Goal: Task Accomplishment & Management: Manage account settings

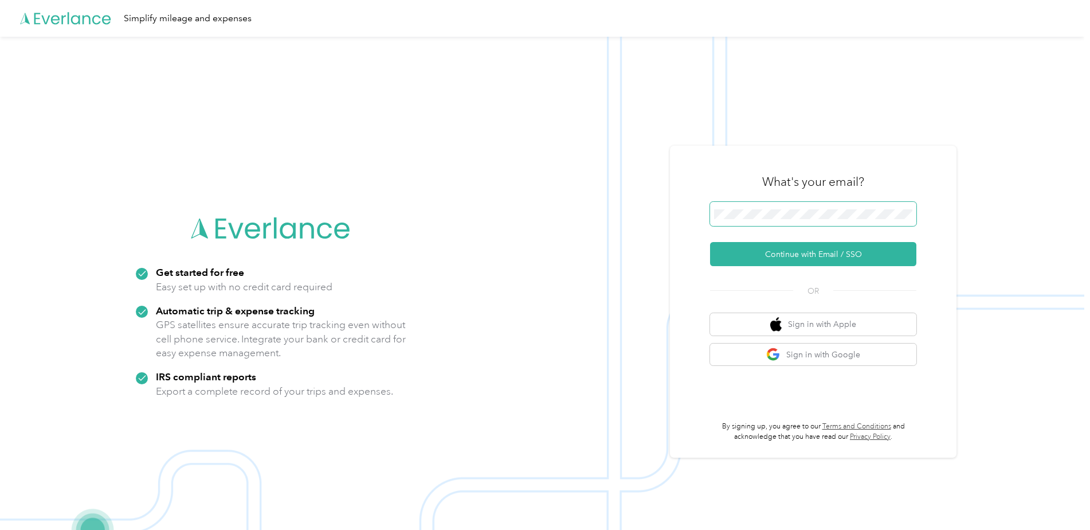
click at [710, 242] on button "Continue with Email / SSO" at bounding box center [813, 254] width 206 height 24
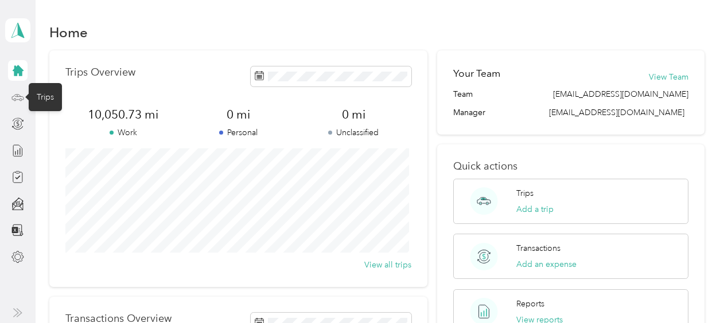
click at [13, 99] on icon at bounding box center [17, 97] width 13 height 13
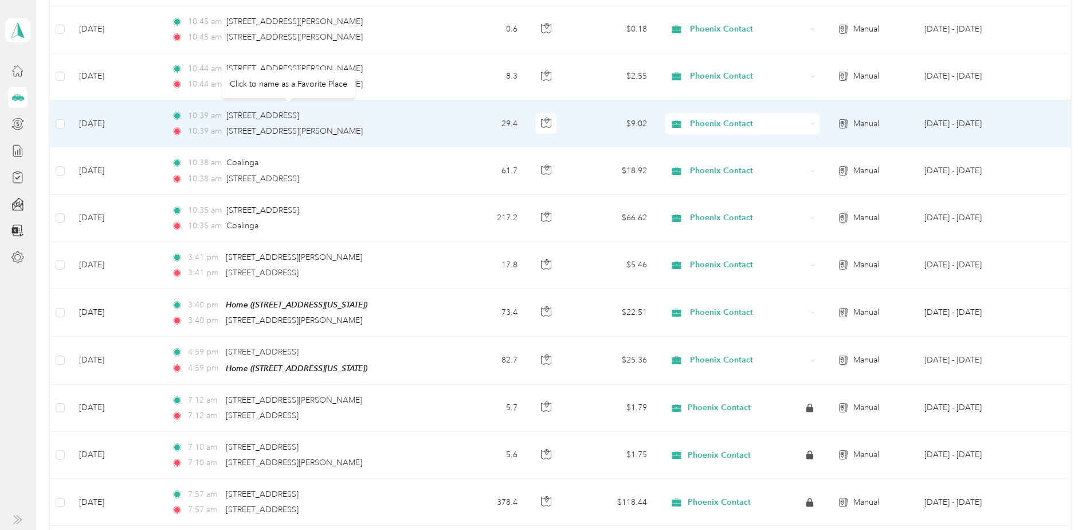
scroll to position [344, 0]
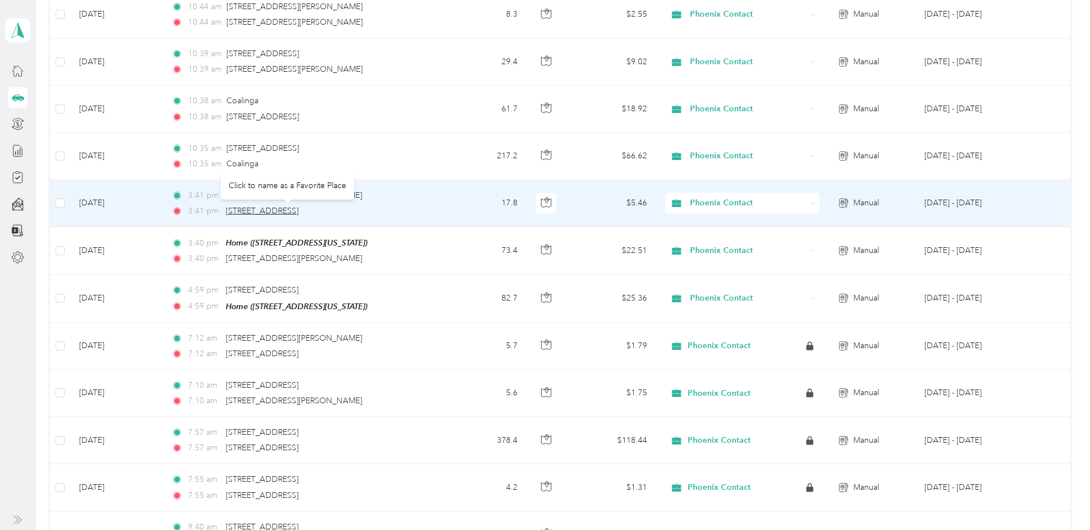
click at [299, 210] on span "[STREET_ADDRESS]" at bounding box center [262, 211] width 73 height 10
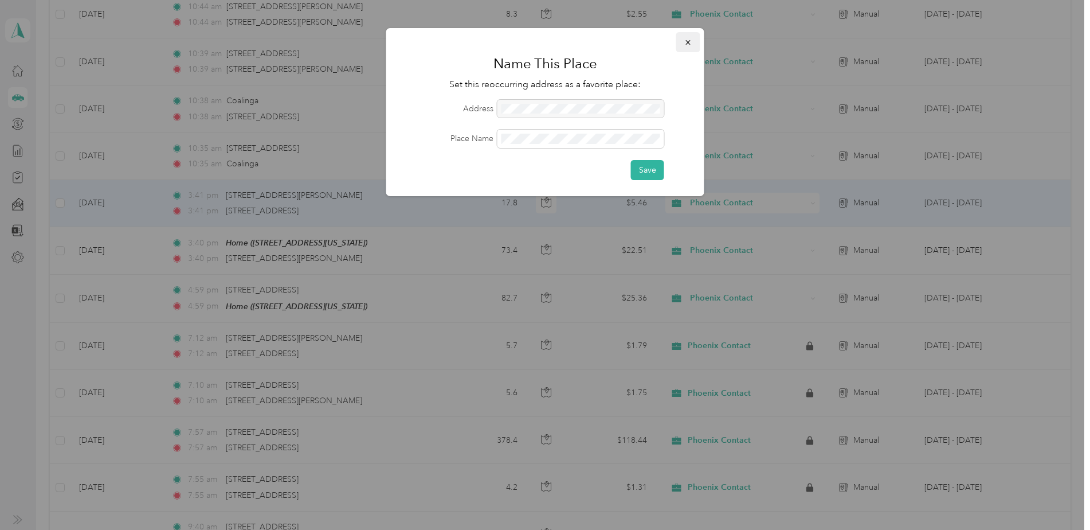
click at [686, 37] on span "button" at bounding box center [689, 42] width 8 height 10
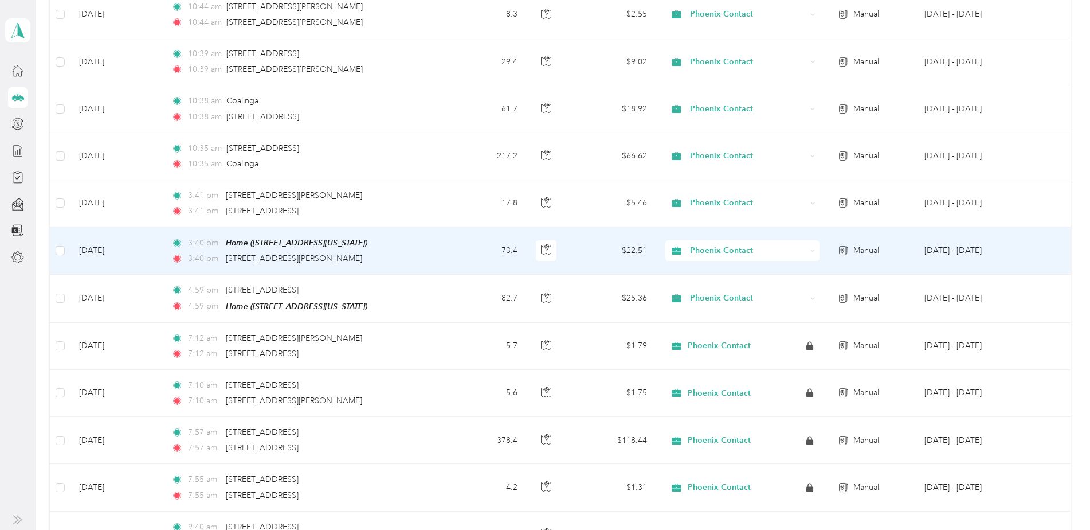
click at [144, 253] on td "[DATE]" at bounding box center [116, 251] width 92 height 48
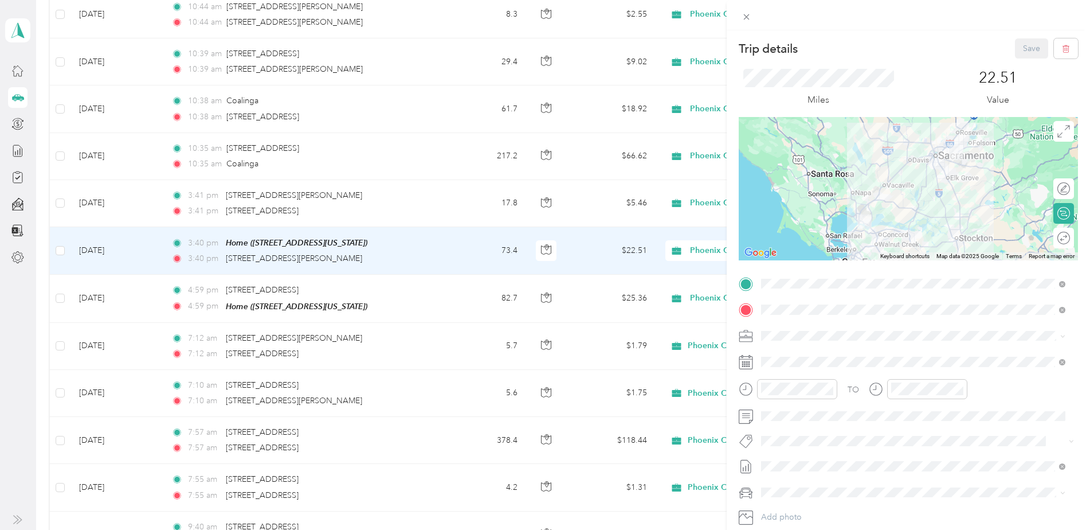
click at [380, 199] on div "Trip details Save This trip cannot be edited because it is either under review,…" at bounding box center [545, 265] width 1090 height 530
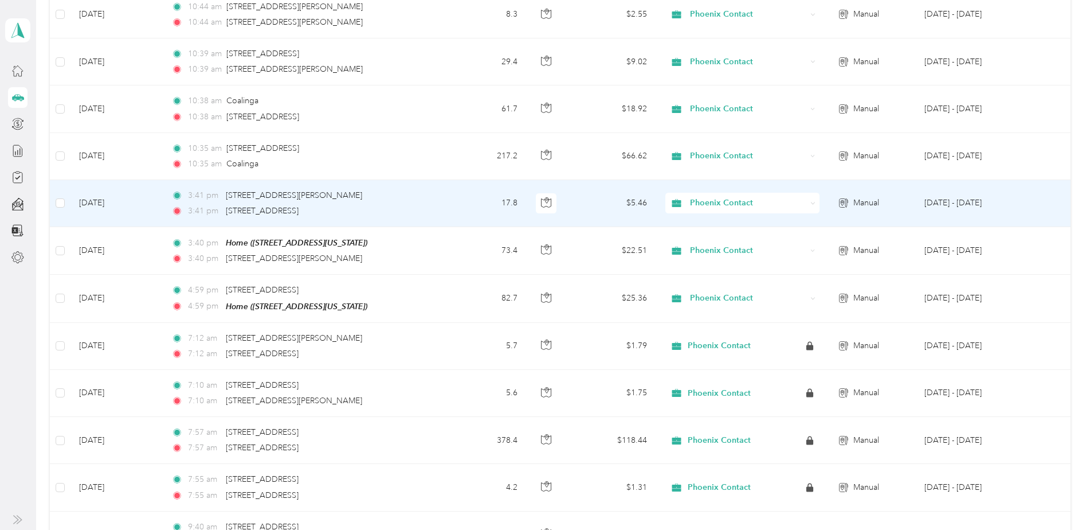
click at [414, 204] on td "3:41 pm [STREET_ADDRESS][PERSON_NAME] 3:41 pm [STREET_ADDRESS]" at bounding box center [303, 203] width 283 height 47
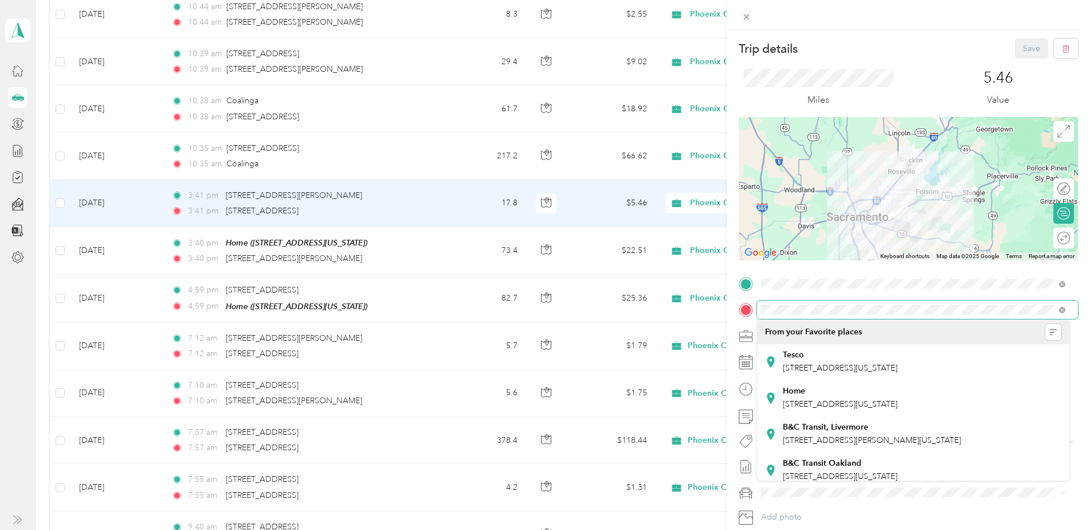
click at [753, 304] on div at bounding box center [908, 309] width 339 height 18
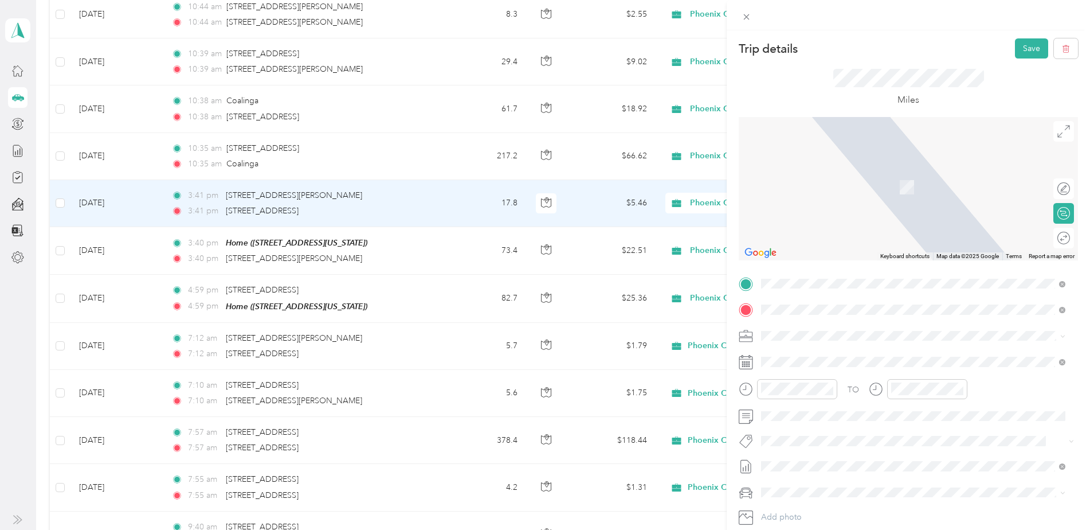
click at [814, 354] on span "[STREET_ADDRESS][PERSON_NAME][US_STATE]" at bounding box center [872, 351] width 178 height 10
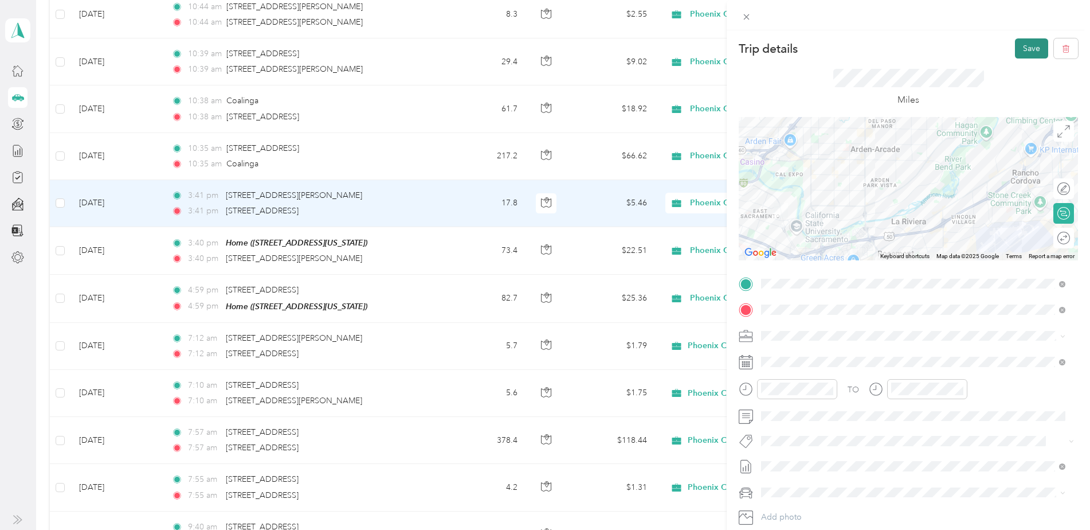
click at [1025, 44] on button "Save" at bounding box center [1031, 48] width 33 height 20
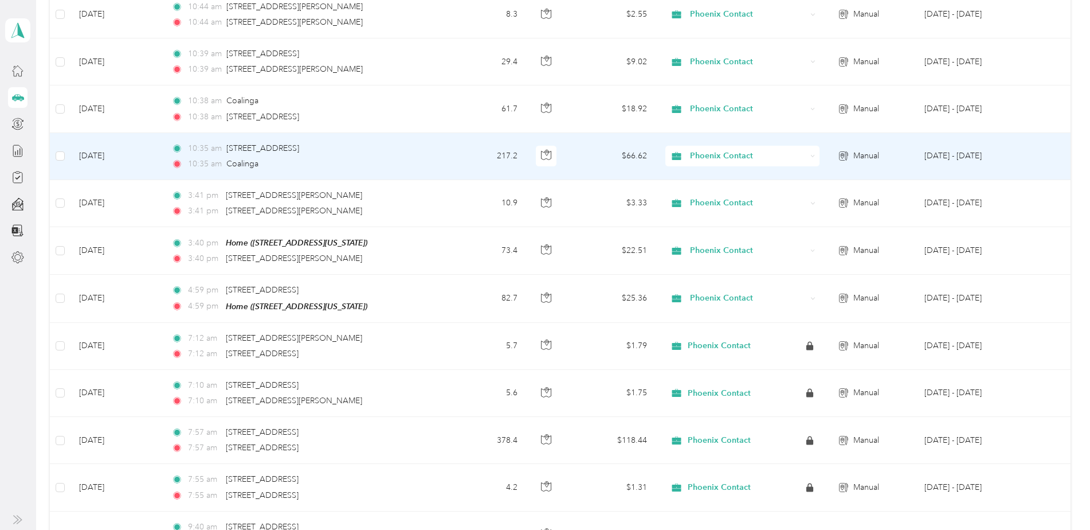
click at [417, 147] on td "10:35 am [STREET_ADDRESS] 10:35 am [GEOGRAPHIC_DATA]" at bounding box center [303, 156] width 283 height 47
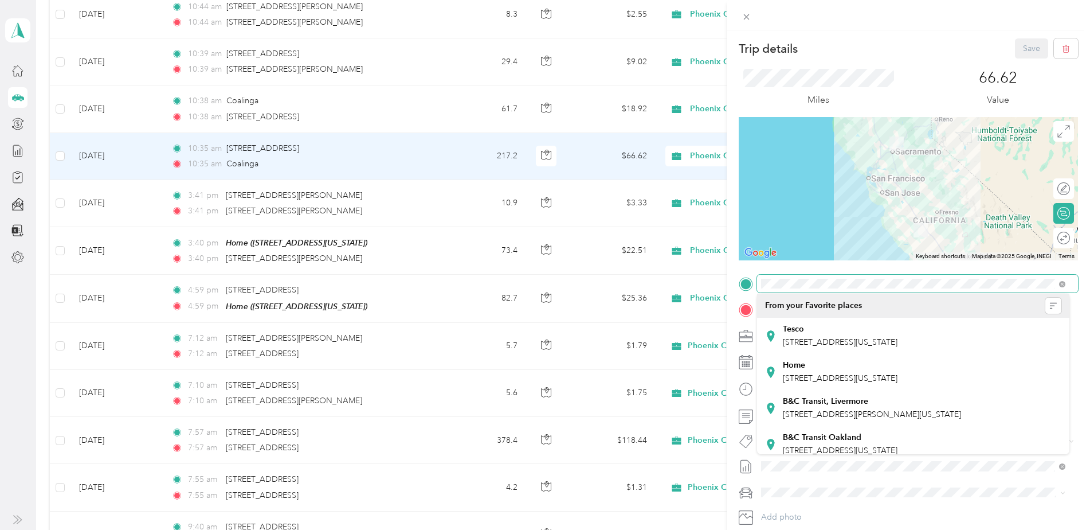
click at [751, 287] on div at bounding box center [908, 284] width 339 height 18
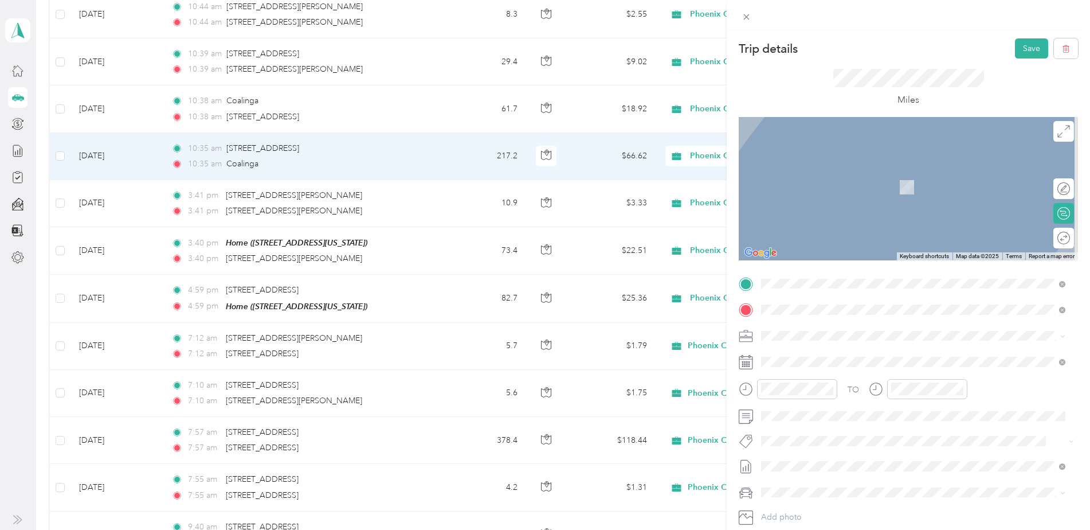
click at [825, 327] on span "[STREET_ADDRESS][PERSON_NAME][US_STATE]" at bounding box center [872, 325] width 178 height 10
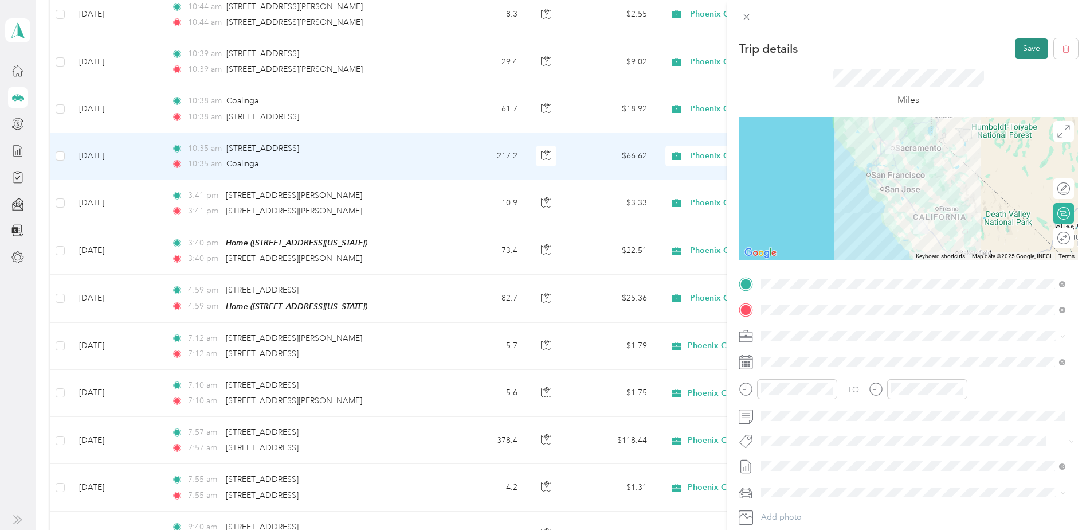
click at [1022, 50] on button "Save" at bounding box center [1031, 48] width 33 height 20
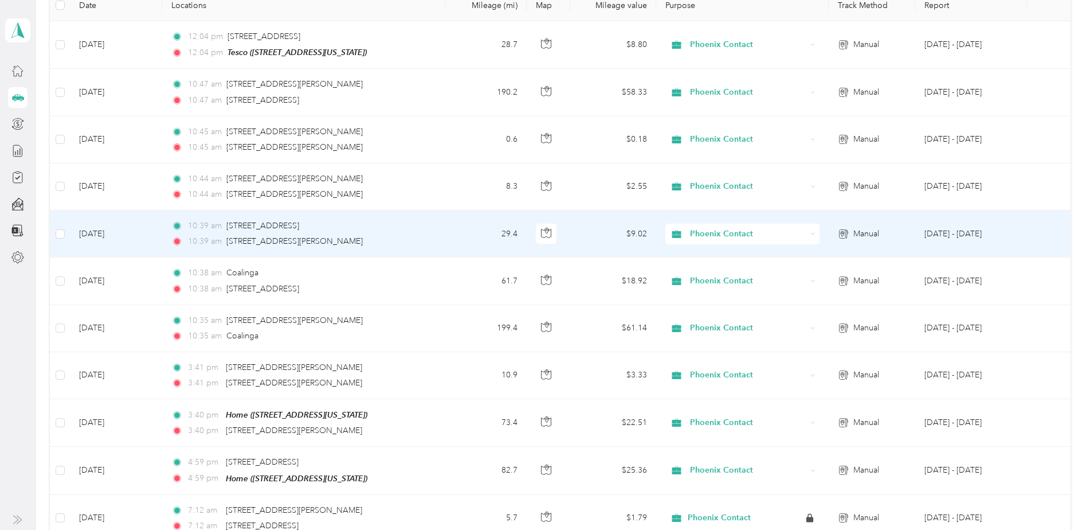
scroll to position [115, 0]
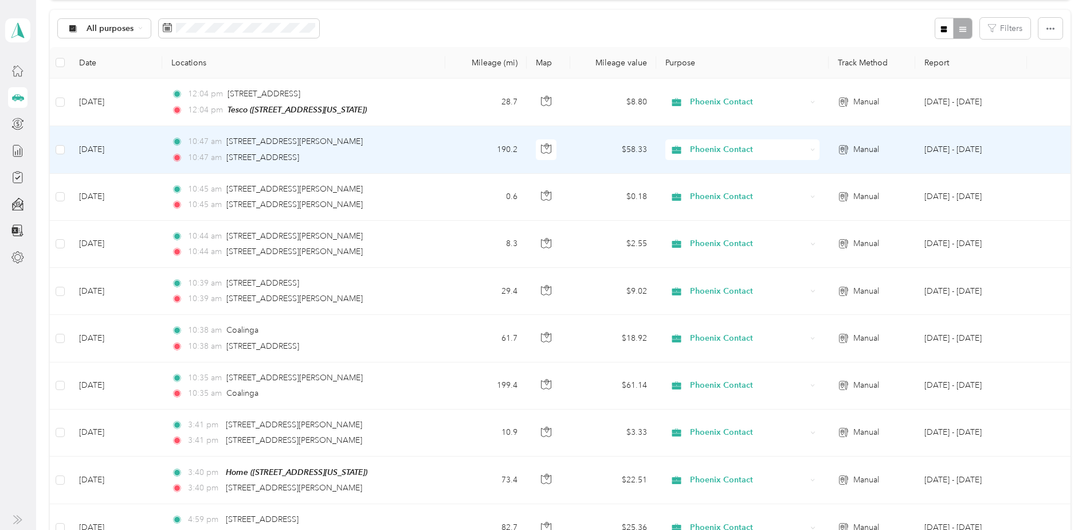
click at [363, 145] on div "10:47 am [STREET_ADDRESS][PERSON_NAME]" at bounding box center [291, 141] width 241 height 13
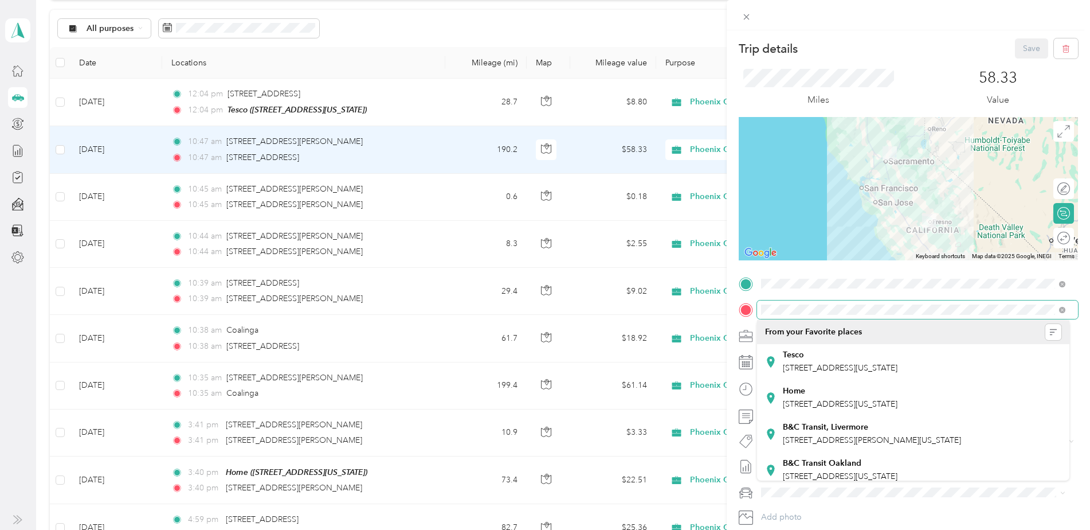
click at [741, 310] on div at bounding box center [908, 309] width 339 height 18
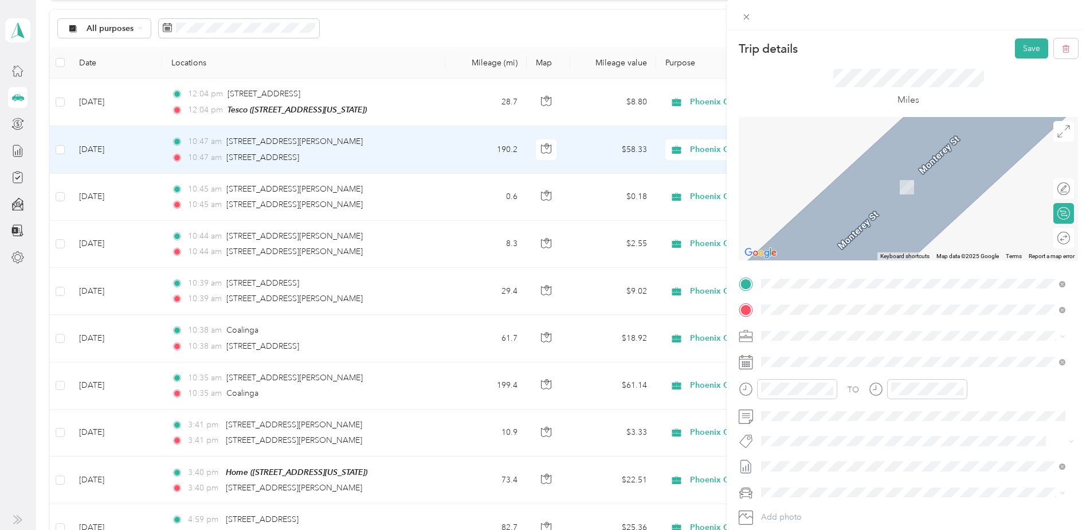
click at [870, 359] on div "[STREET_ADDRESS][PERSON_NAME][US_STATE]" at bounding box center [913, 351] width 296 height 15
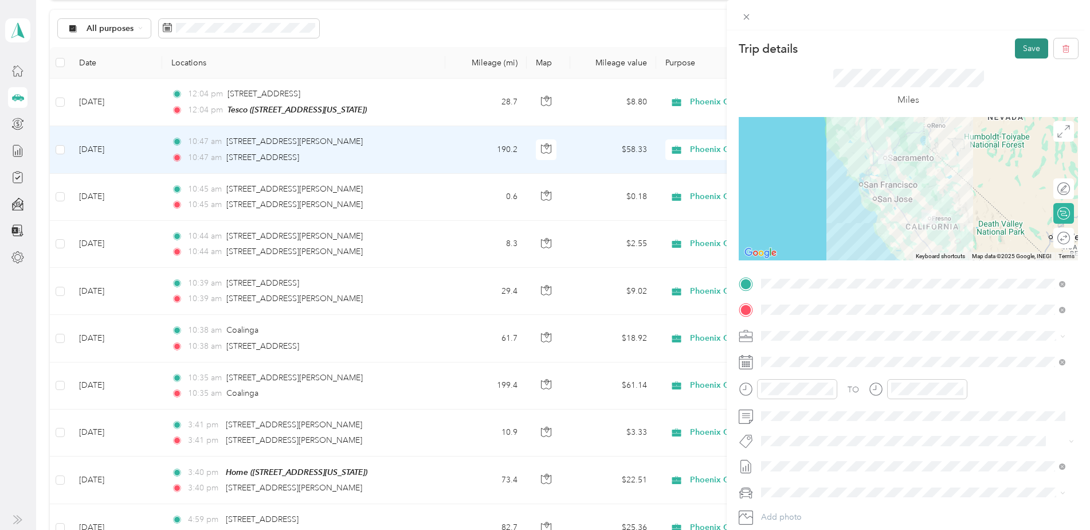
click at [1018, 49] on button "Save" at bounding box center [1031, 48] width 33 height 20
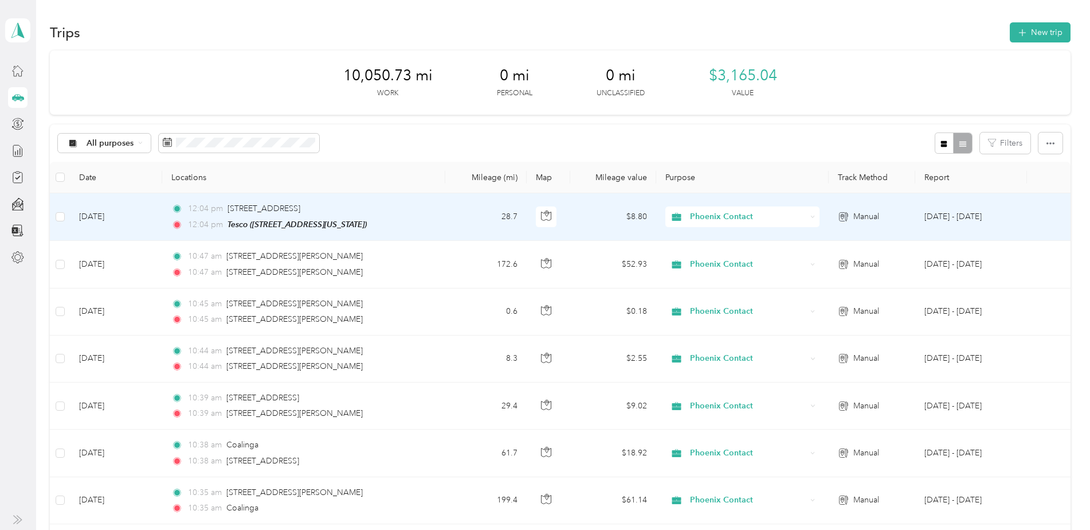
click at [436, 210] on td "12:04 pm [STREET_ADDRESS] 12:04 pm [GEOGRAPHIC_DATA] ([STREET_ADDRESS][US_STATE…" at bounding box center [303, 217] width 283 height 48
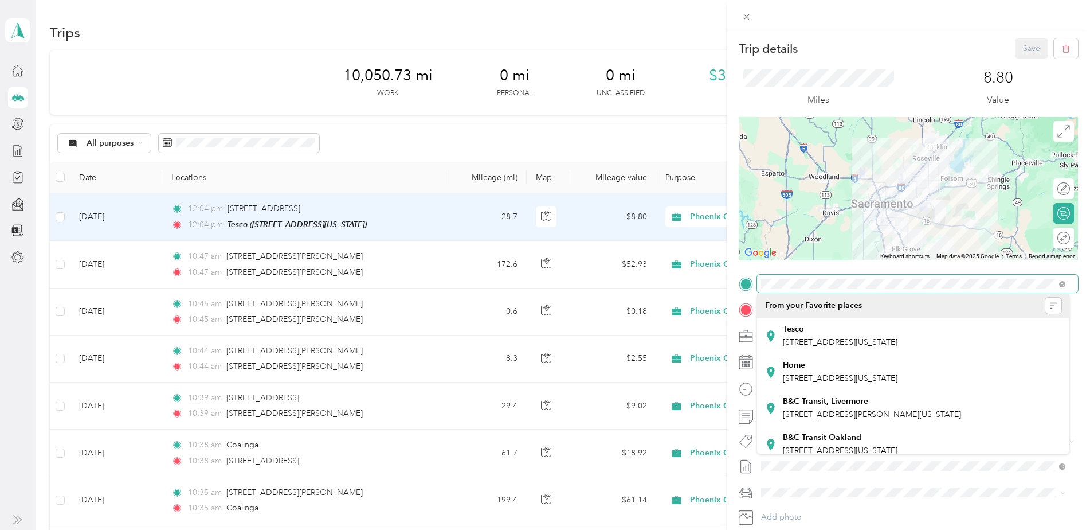
click at [744, 283] on div at bounding box center [908, 284] width 339 height 18
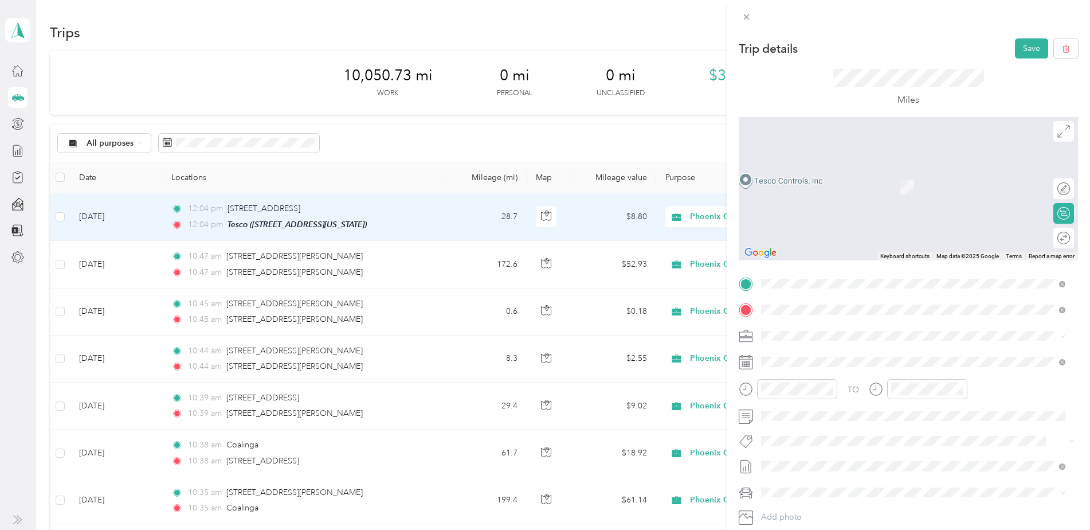
click at [852, 324] on span "[STREET_ADDRESS][PERSON_NAME][US_STATE]" at bounding box center [872, 325] width 178 height 10
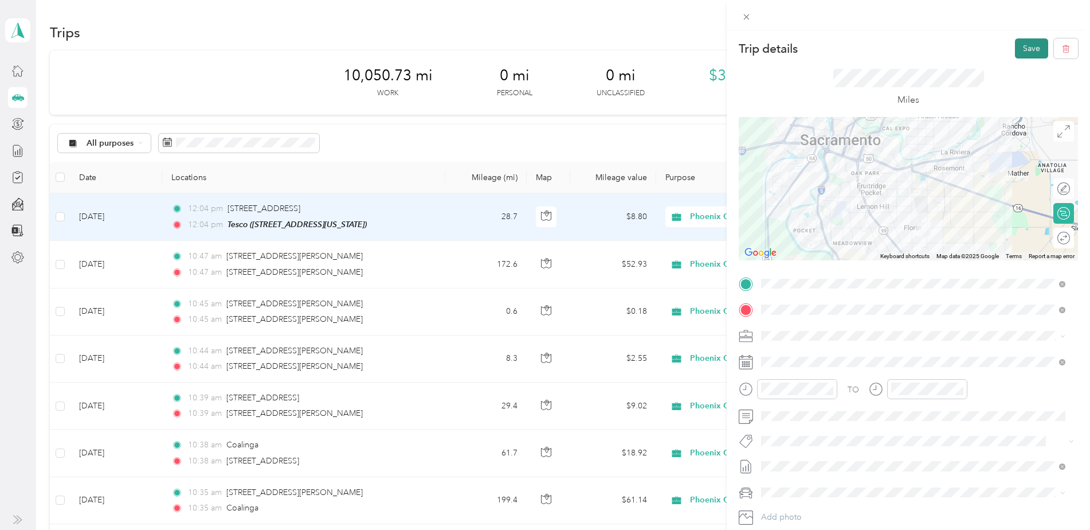
click at [1022, 44] on button "Save" at bounding box center [1031, 48] width 33 height 20
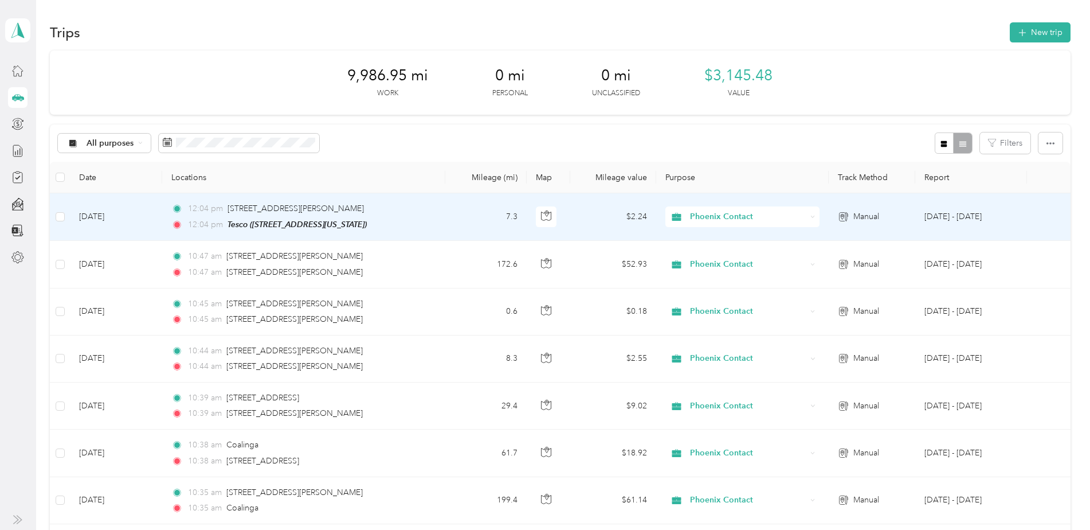
click at [159, 213] on td "[DATE]" at bounding box center [116, 217] width 92 height 48
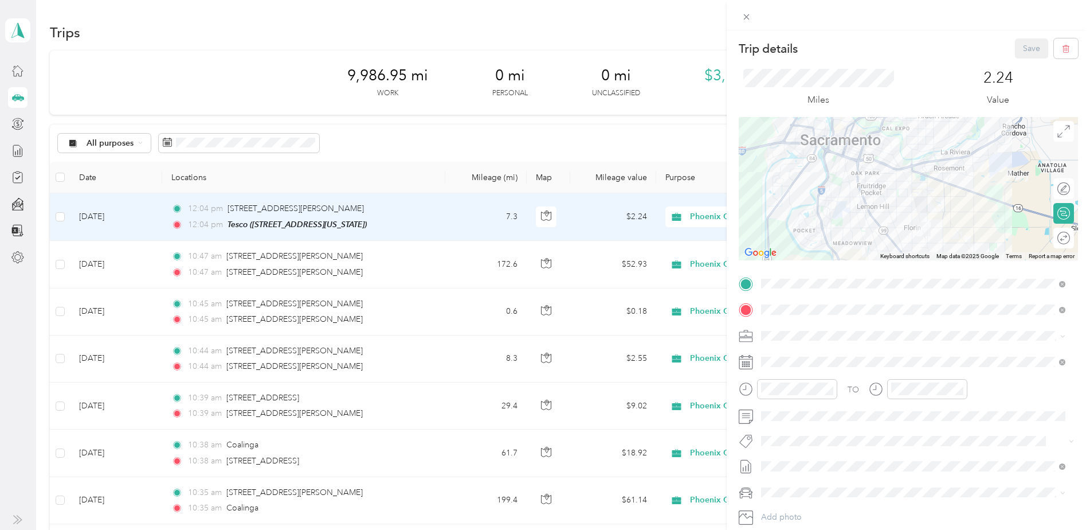
click at [746, 363] on icon at bounding box center [746, 362] width 14 height 14
click at [746, 361] on icon at bounding box center [746, 362] width 14 height 14
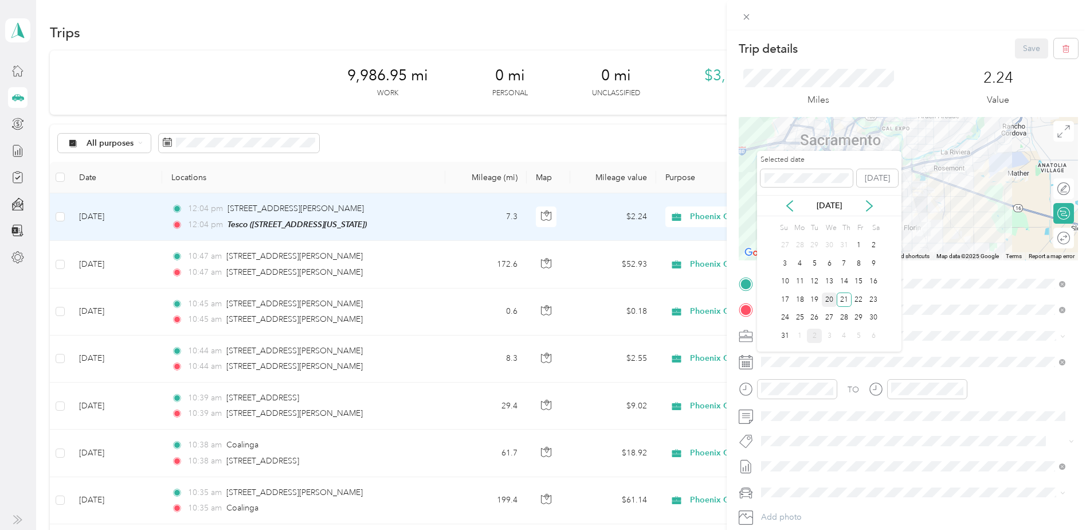
click at [830, 301] on div "20" at bounding box center [829, 299] width 15 height 14
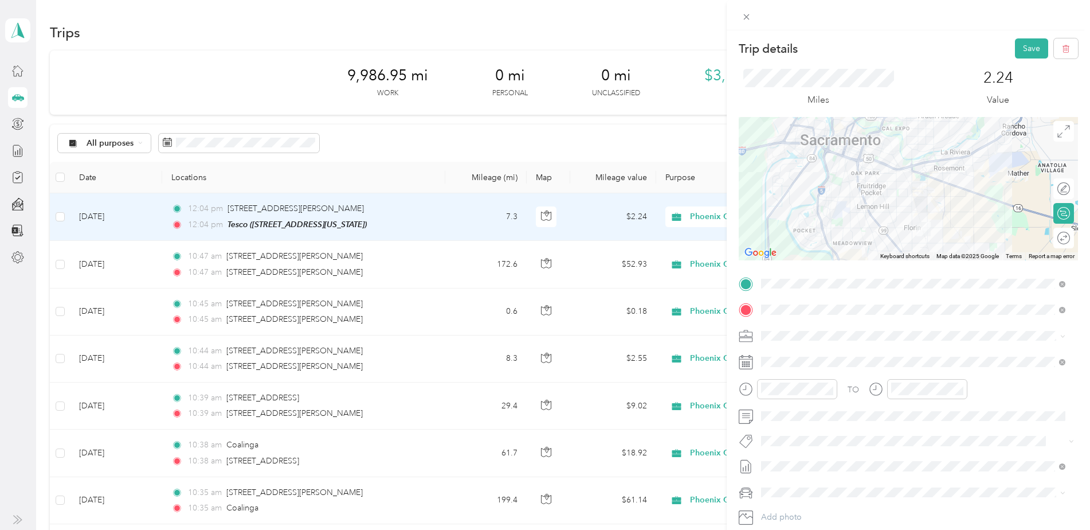
click at [62, 229] on div "Trip details Save This trip cannot be edited because it is either under review,…" at bounding box center [545, 265] width 1090 height 530
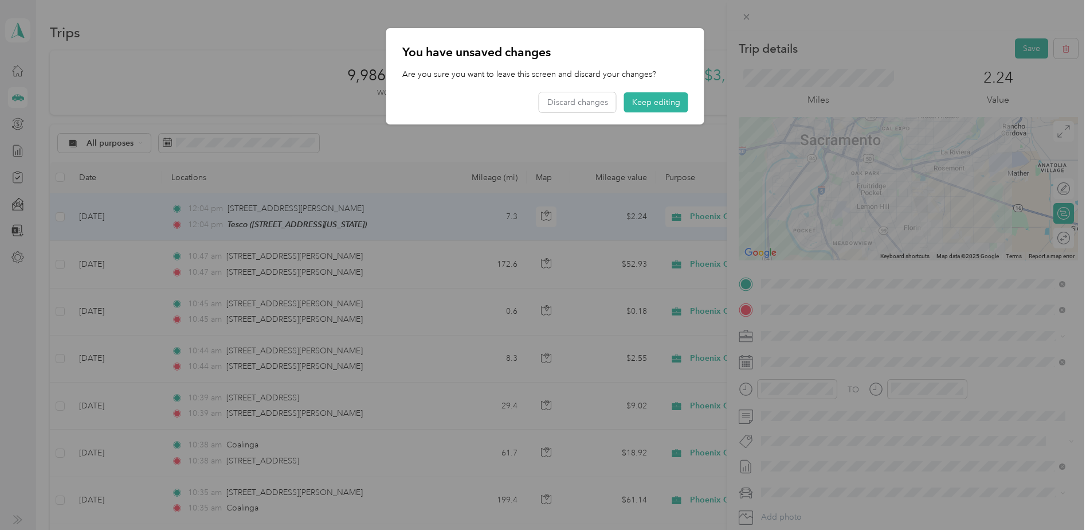
click at [411, 224] on div at bounding box center [545, 265] width 1090 height 530
click at [664, 101] on button "Keep editing" at bounding box center [656, 102] width 64 height 20
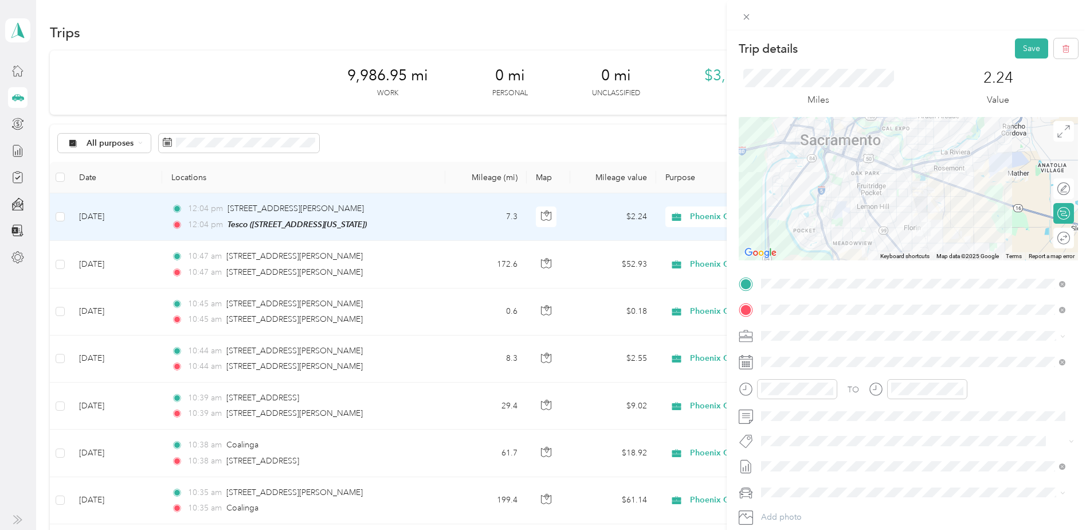
click at [141, 220] on div "Trip details Save This trip cannot be edited because it is either under review,…" at bounding box center [545, 265] width 1090 height 530
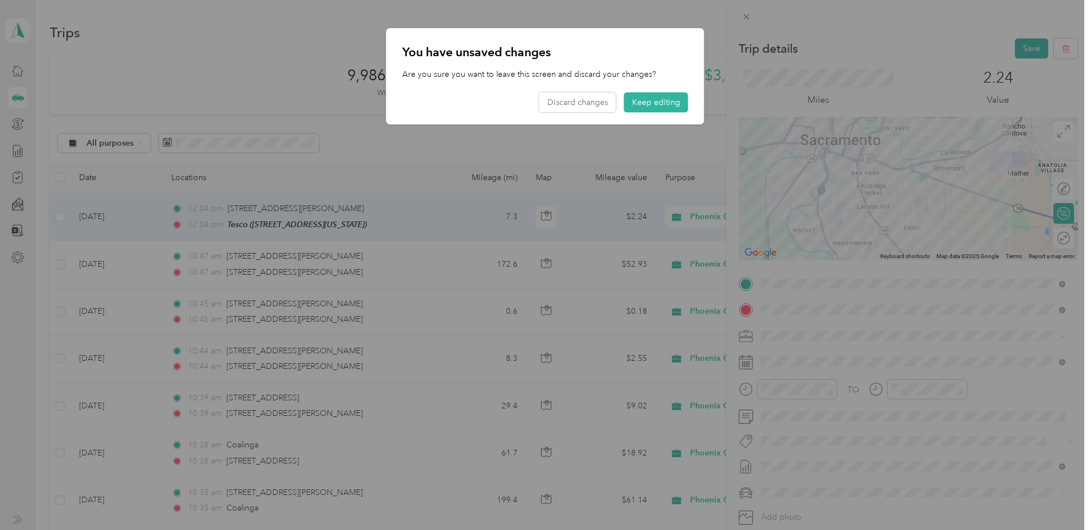
click at [141, 220] on div at bounding box center [545, 265] width 1090 height 530
click at [433, 217] on div at bounding box center [545, 265] width 1090 height 530
click at [658, 100] on button "Keep editing" at bounding box center [656, 102] width 64 height 20
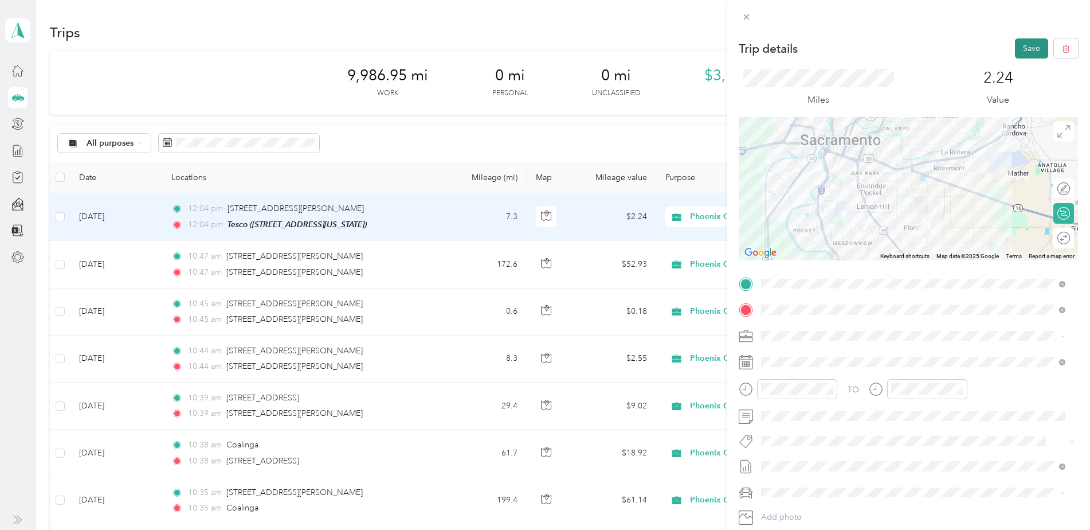
click at [1023, 41] on button "Save" at bounding box center [1031, 48] width 33 height 20
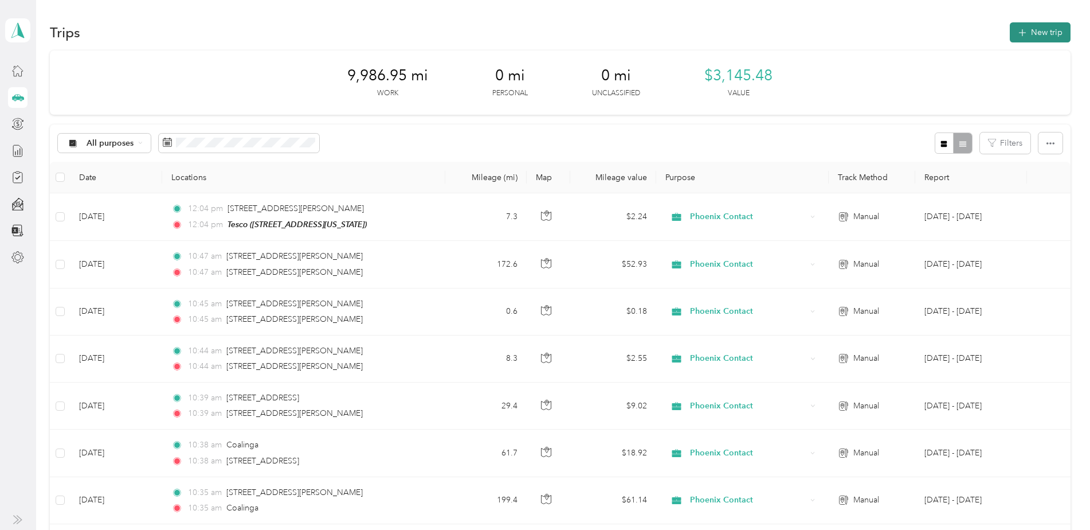
click at [1035, 34] on button "New trip" at bounding box center [1040, 32] width 61 height 20
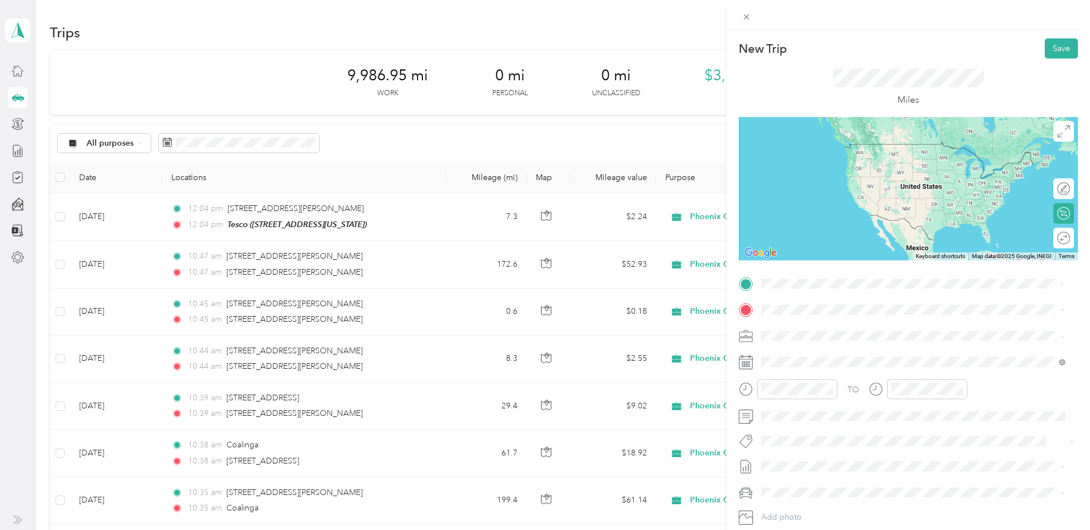
click at [805, 331] on div "Tesco [STREET_ADDRESS][US_STATE]" at bounding box center [840, 335] width 115 height 24
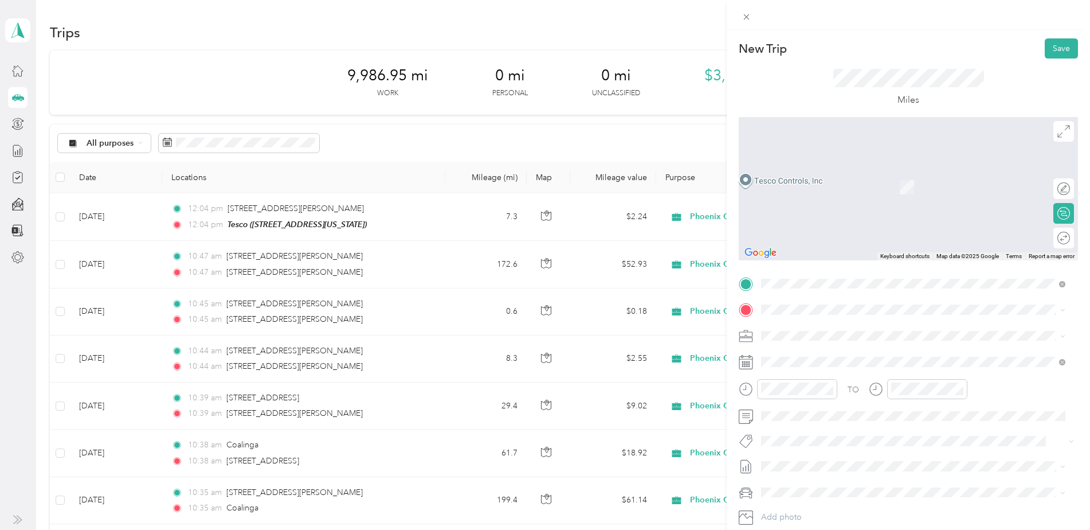
click at [814, 358] on div "Home [STREET_ADDRESS][US_STATE]" at bounding box center [840, 361] width 115 height 24
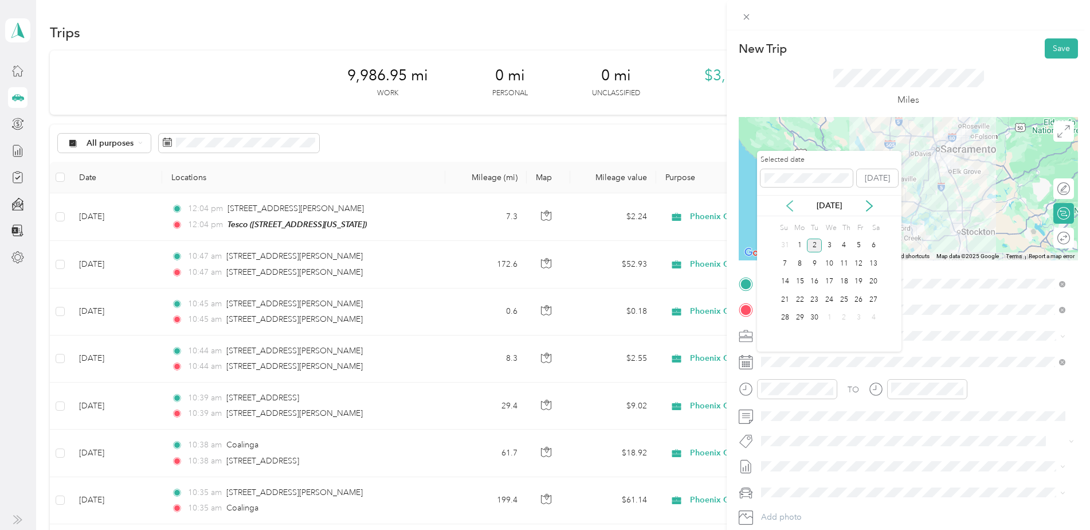
click at [788, 202] on icon at bounding box center [789, 205] width 11 height 11
click at [828, 297] on div "20" at bounding box center [829, 299] width 15 height 14
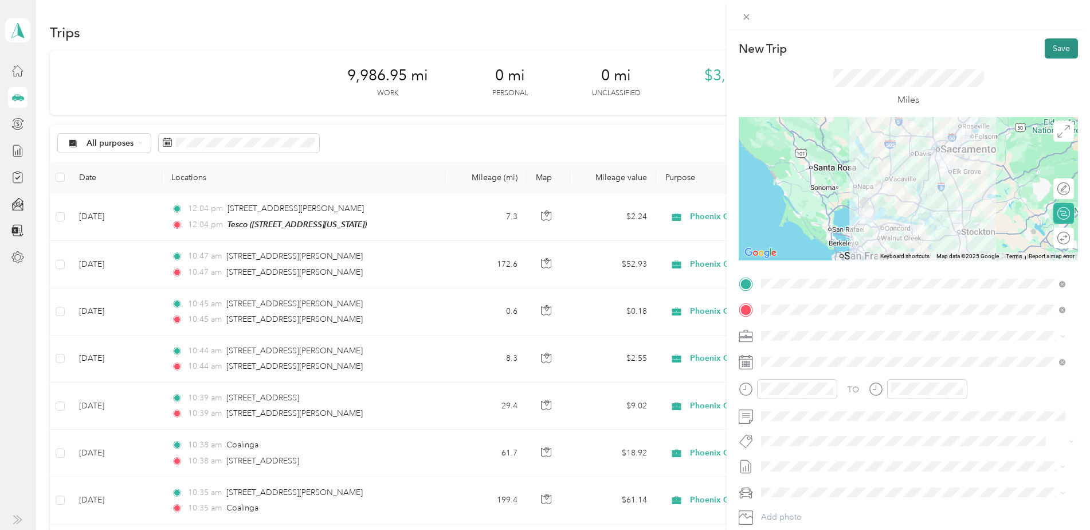
click at [1050, 45] on button "Save" at bounding box center [1061, 48] width 33 height 20
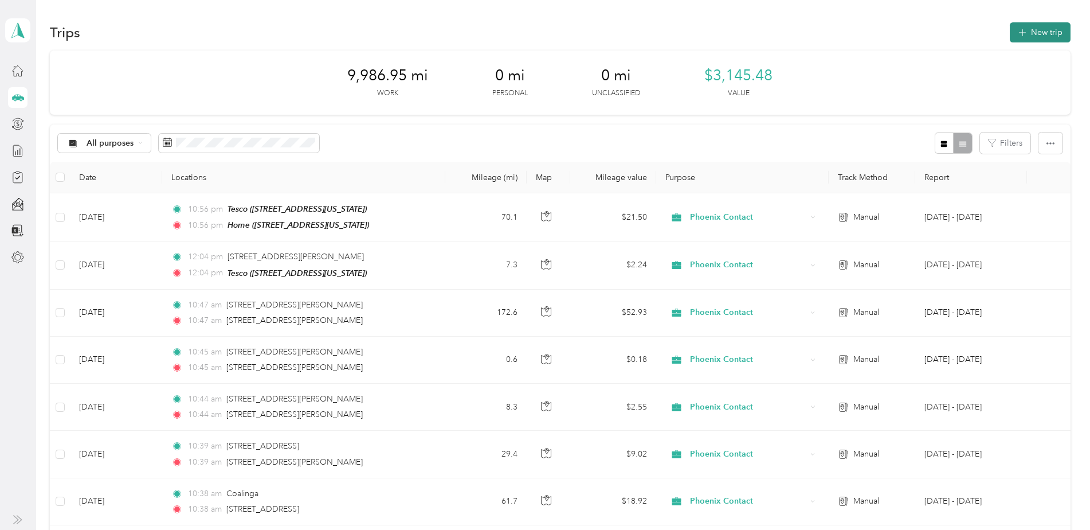
click at [1034, 31] on button "New trip" at bounding box center [1040, 32] width 61 height 20
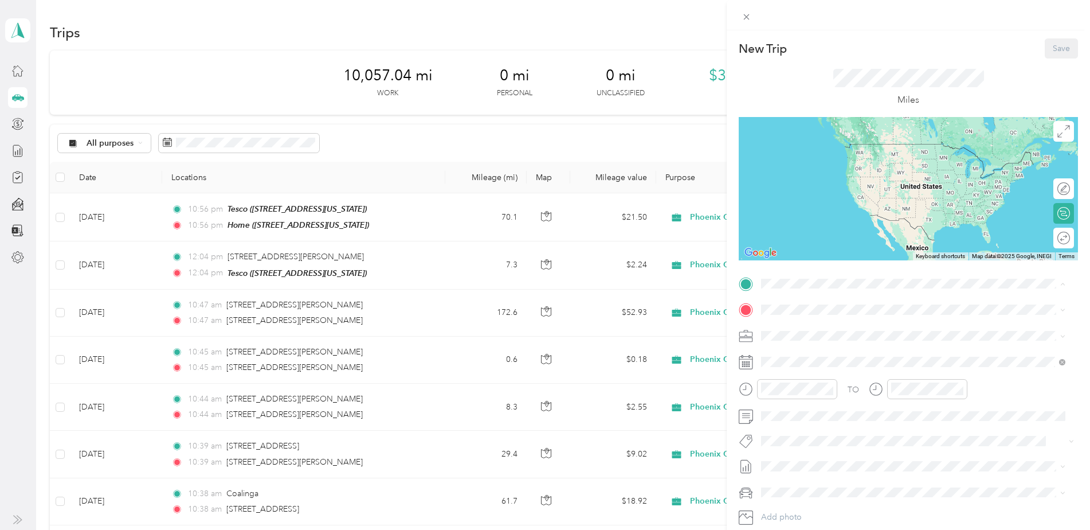
click at [819, 328] on div "Home [STREET_ADDRESS][US_STATE]" at bounding box center [840, 336] width 115 height 24
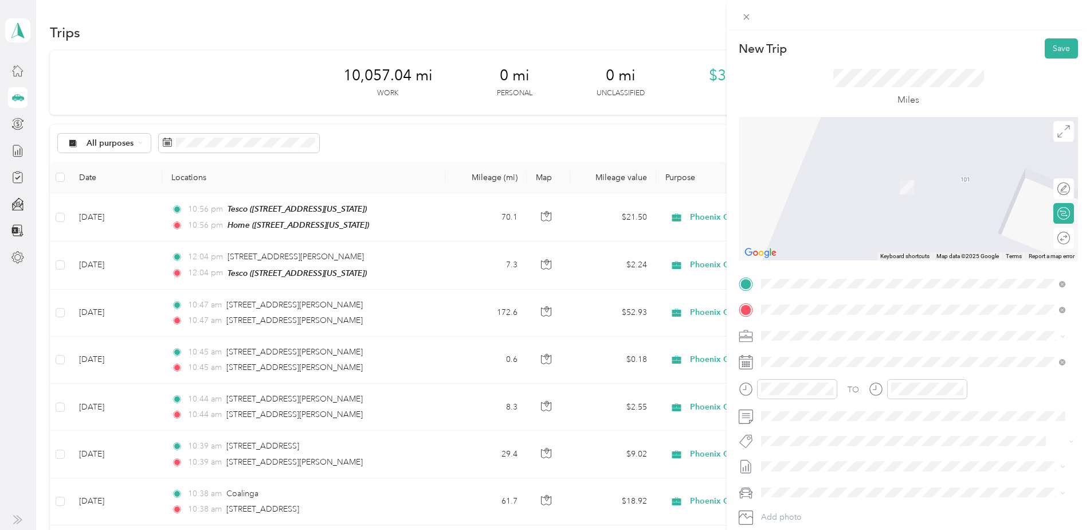
click at [884, 355] on span "[STREET_ADDRESS][US_STATE]" at bounding box center [840, 351] width 115 height 10
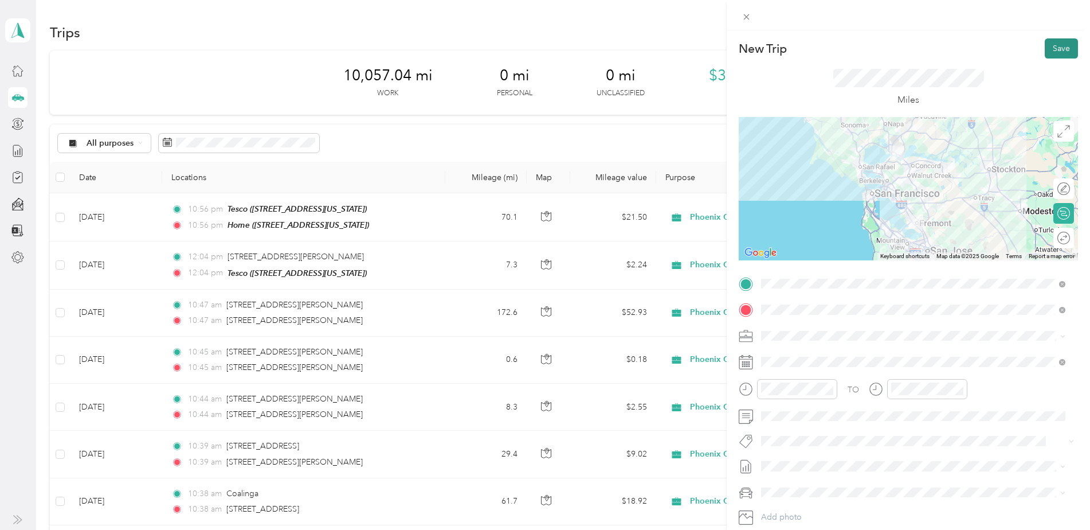
click at [1051, 46] on button "Save" at bounding box center [1061, 48] width 33 height 20
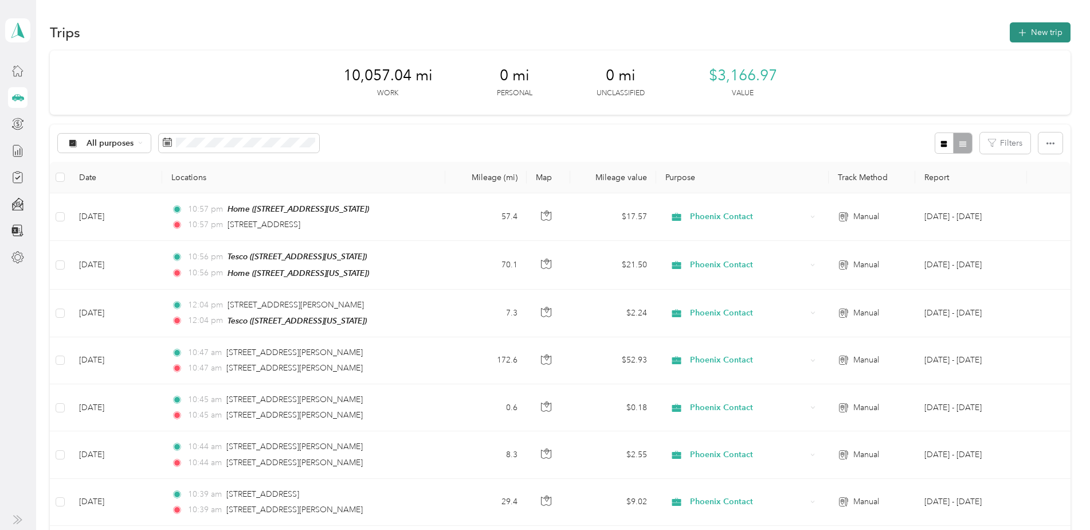
click at [1029, 35] on button "New trip" at bounding box center [1040, 32] width 61 height 20
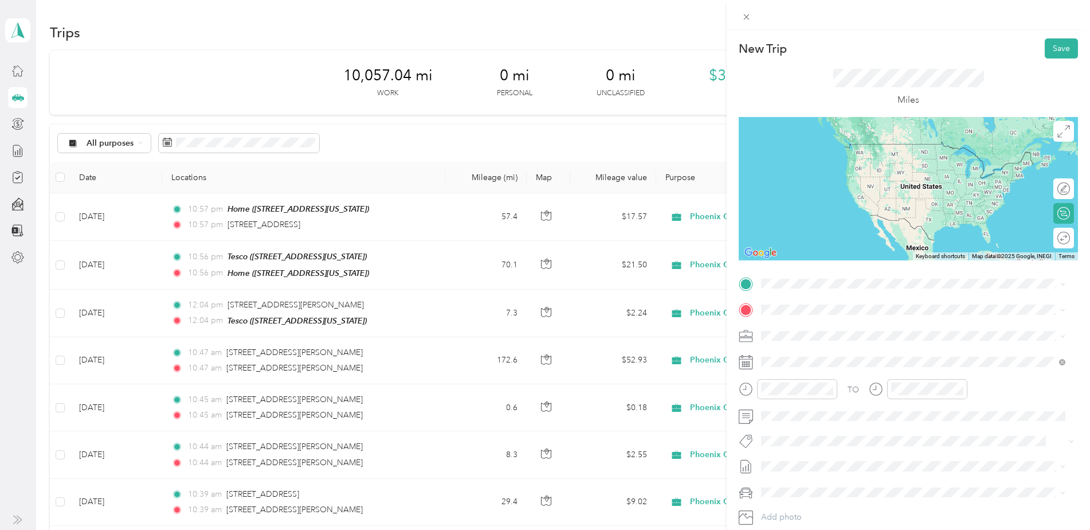
click at [946, 323] on div "[STREET_ADDRESS][US_STATE]" at bounding box center [913, 321] width 296 height 15
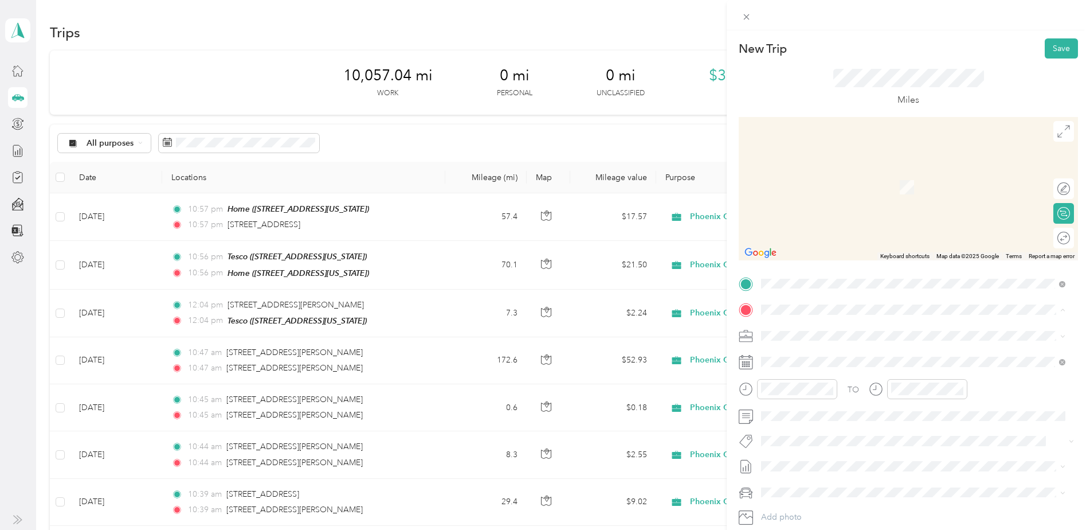
click at [839, 362] on div "Home [STREET_ADDRESS][US_STATE]" at bounding box center [840, 362] width 115 height 24
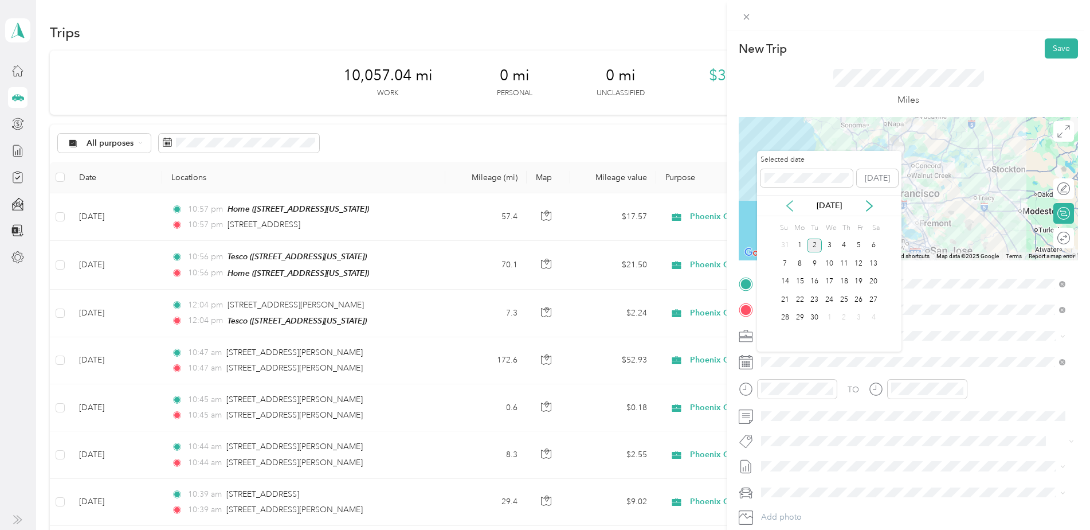
click at [787, 206] on icon at bounding box center [789, 205] width 11 height 11
click at [801, 316] on div "25" at bounding box center [800, 318] width 15 height 14
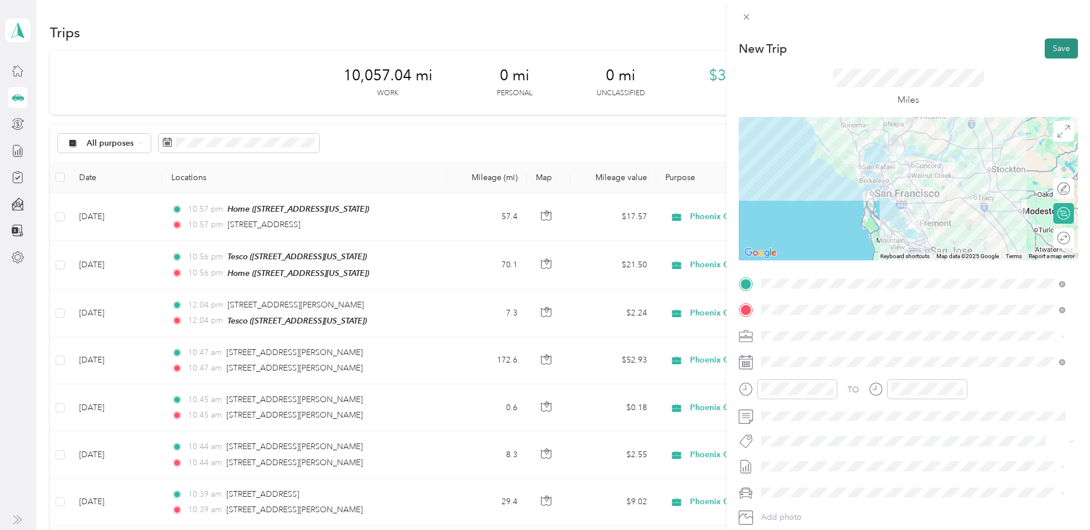
click at [1061, 42] on button "Save" at bounding box center [1061, 48] width 33 height 20
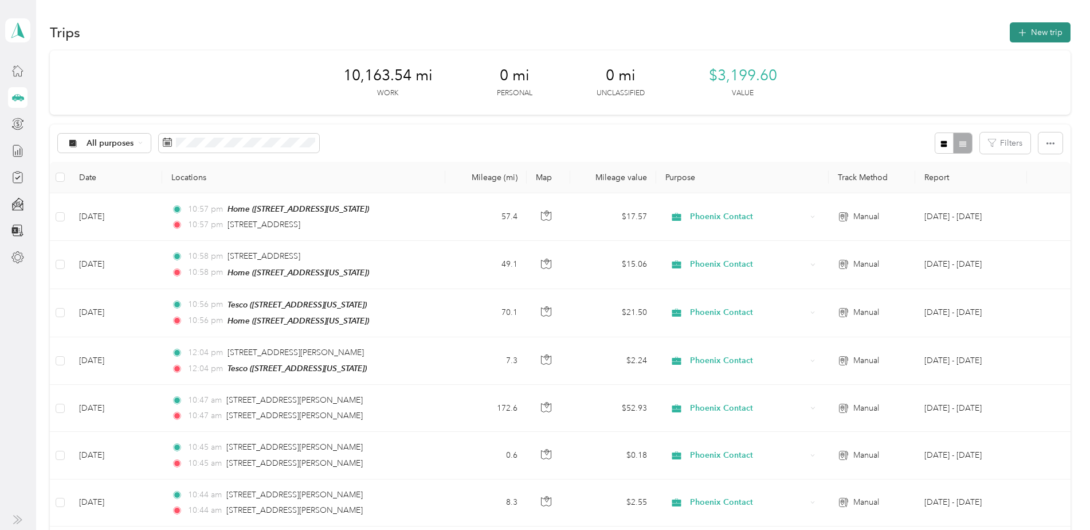
click at [1042, 31] on button "New trip" at bounding box center [1040, 32] width 61 height 20
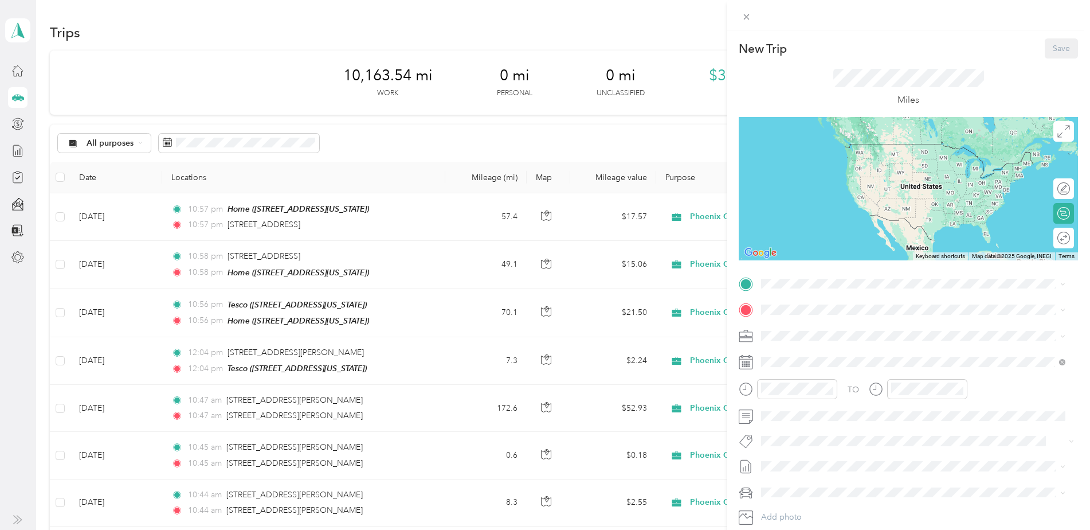
click at [799, 335] on div "Home [STREET_ADDRESS][US_STATE]" at bounding box center [840, 335] width 115 height 24
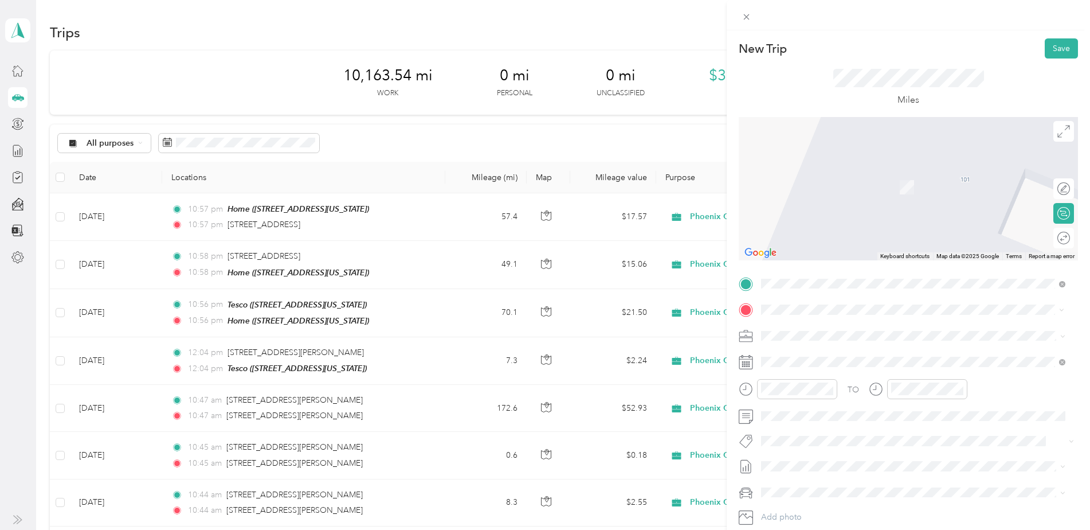
click at [849, 356] on span "[STREET_ADDRESS][PERSON_NAME][US_STATE]" at bounding box center [872, 351] width 178 height 10
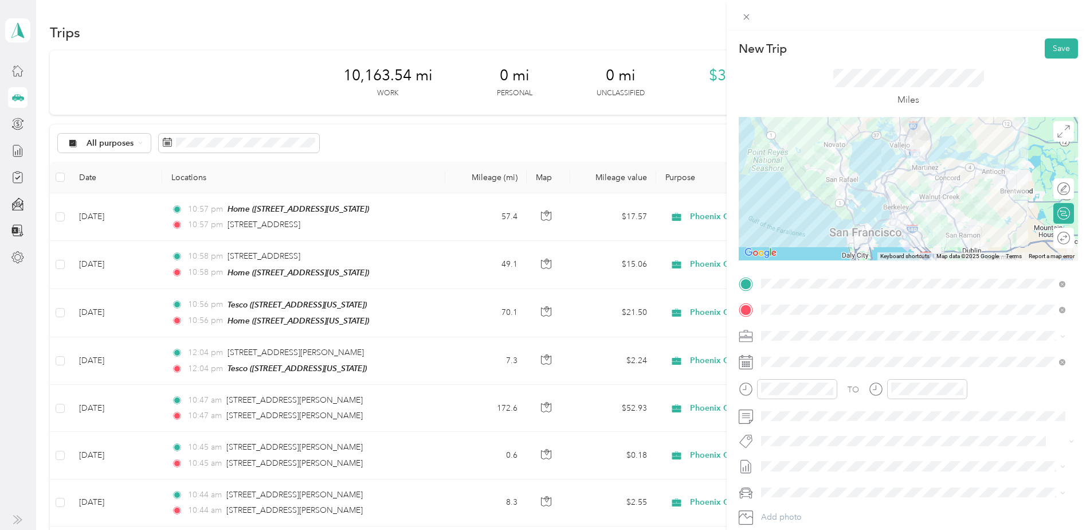
click at [743, 365] on rect at bounding box center [743, 364] width 2 height 2
click at [747, 360] on icon at bounding box center [746, 362] width 14 height 14
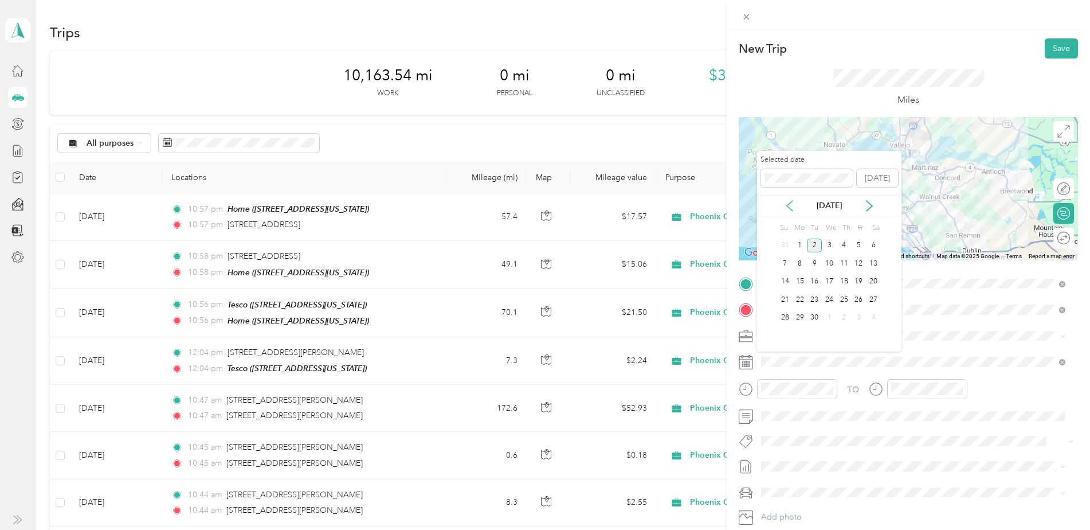
click at [790, 204] on icon at bounding box center [789, 205] width 11 height 11
click at [816, 316] on div "26" at bounding box center [814, 318] width 15 height 14
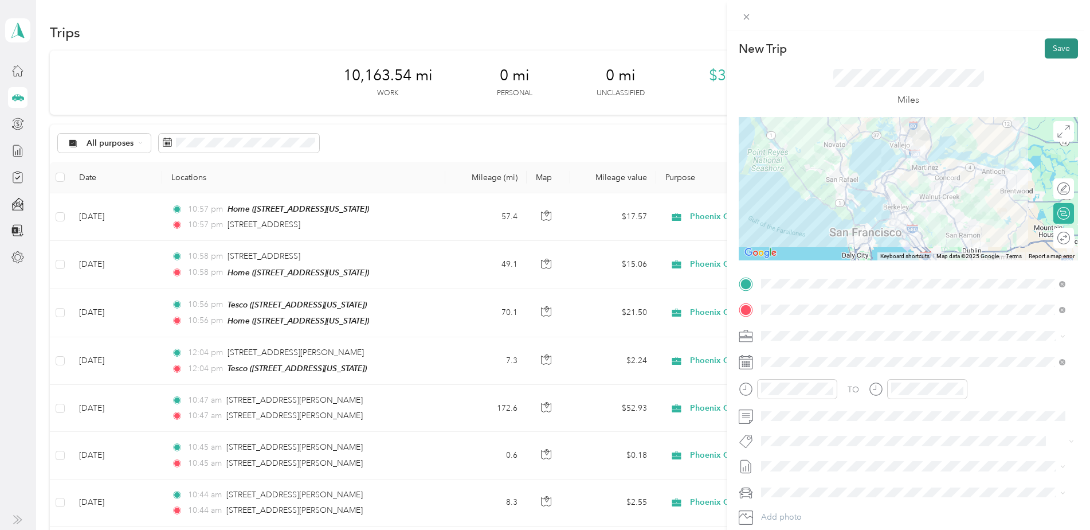
click at [1046, 45] on button "Save" at bounding box center [1061, 48] width 33 height 20
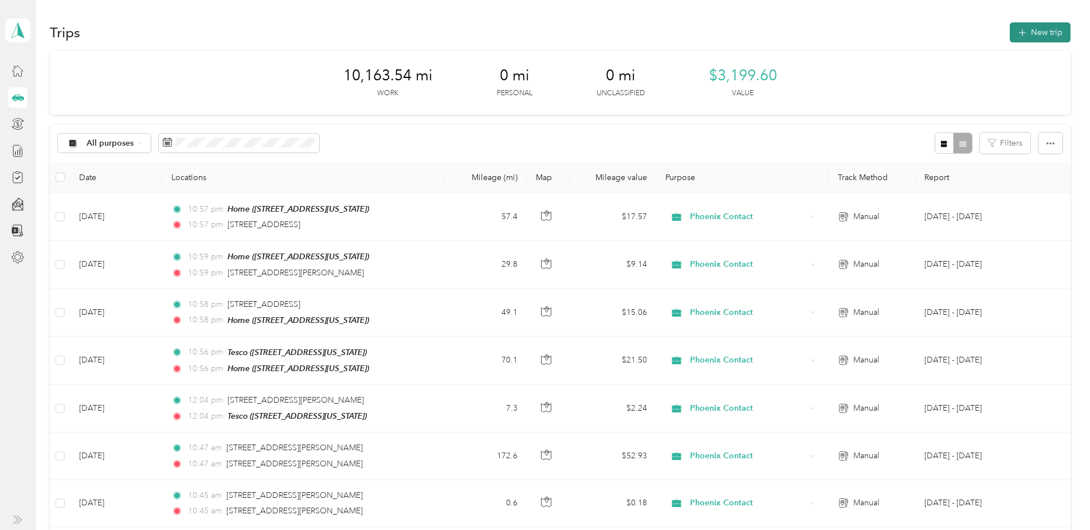
click at [1031, 33] on button "New trip" at bounding box center [1040, 32] width 61 height 20
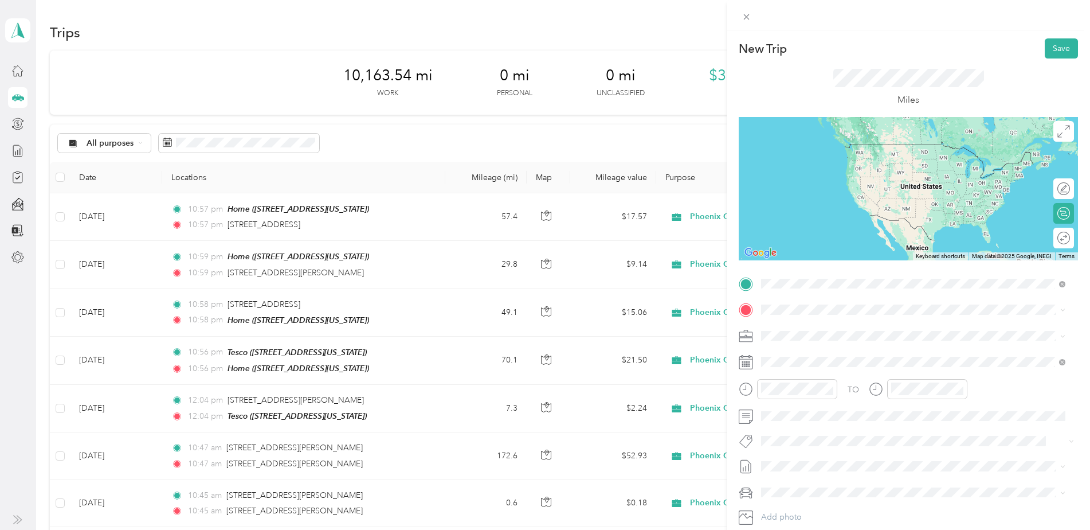
click at [851, 327] on span "[STREET_ADDRESS][PERSON_NAME][US_STATE]" at bounding box center [872, 325] width 178 height 10
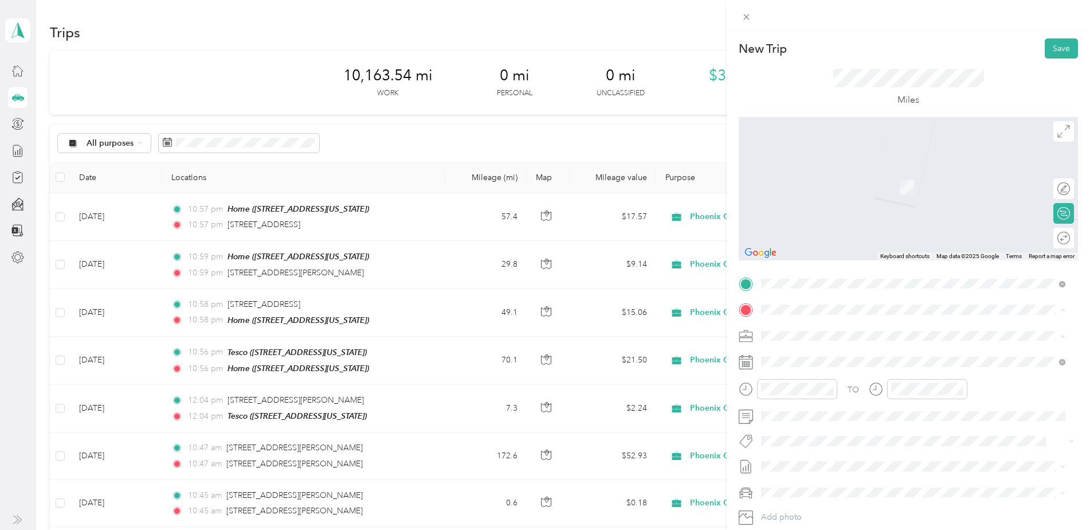
click at [859, 334] on div "From your Favorite places" at bounding box center [913, 332] width 296 height 16
click at [847, 356] on span "[STREET_ADDRESS][PERSON_NAME][US_STATE]" at bounding box center [872, 351] width 178 height 10
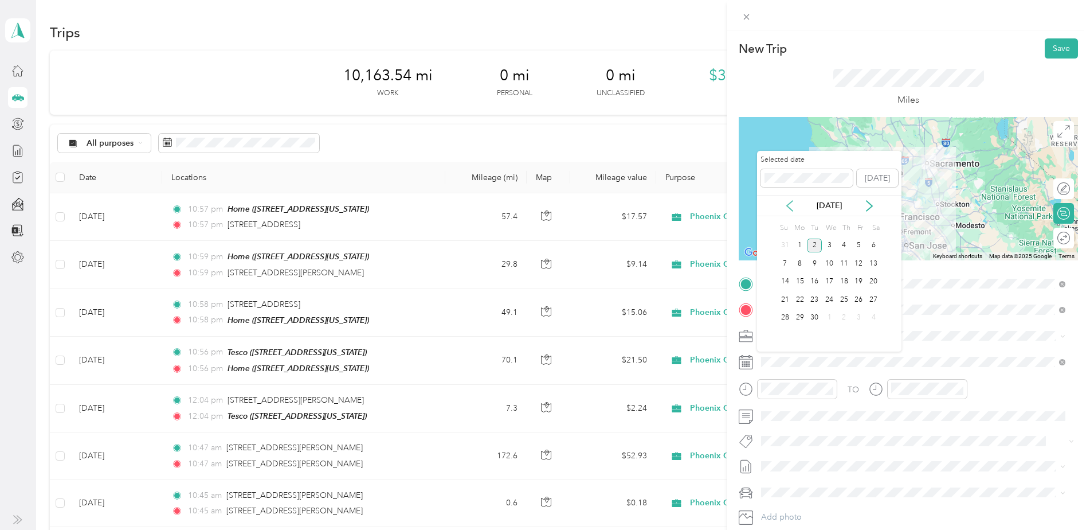
click at [790, 204] on icon at bounding box center [789, 205] width 11 height 11
click at [815, 316] on div "26" at bounding box center [814, 318] width 15 height 14
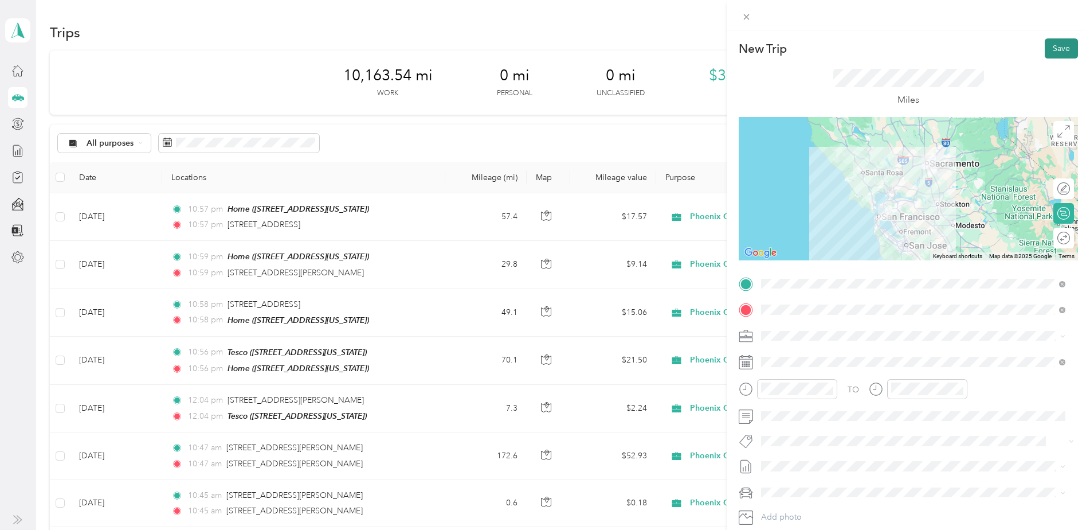
click at [1051, 49] on button "Save" at bounding box center [1061, 48] width 33 height 20
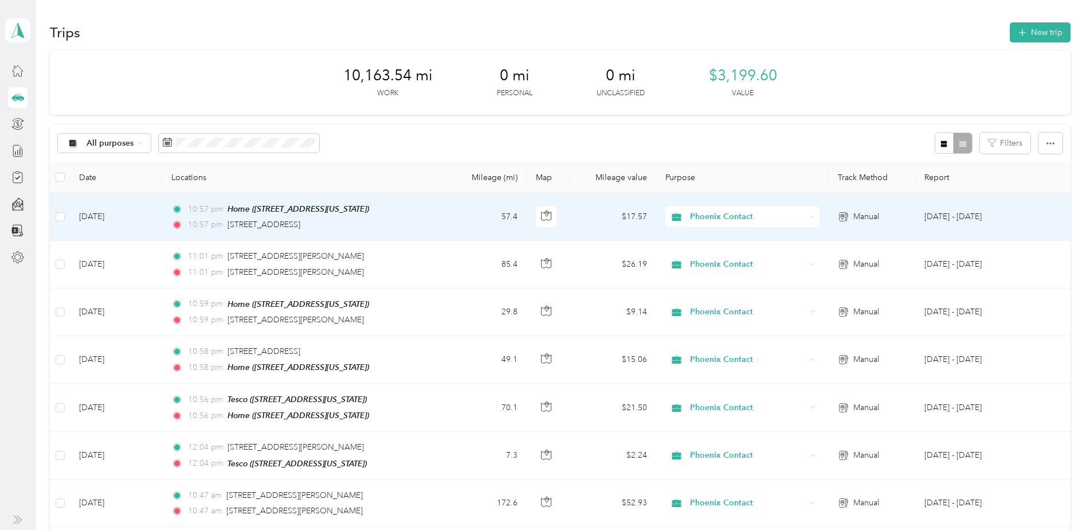
click at [131, 213] on td "[DATE]" at bounding box center [116, 217] width 92 height 48
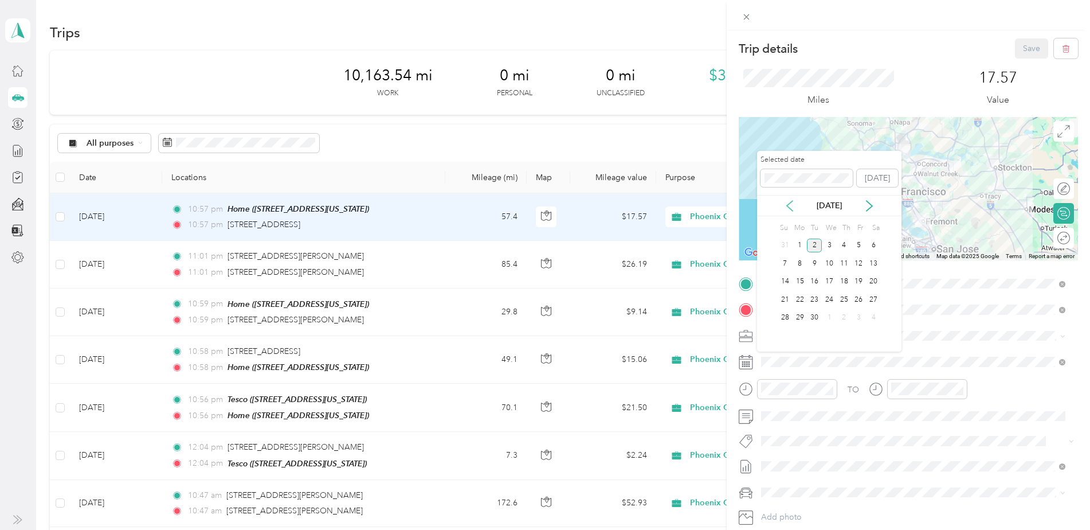
click at [791, 204] on icon at bounding box center [789, 205] width 11 height 11
click at [799, 317] on div "25" at bounding box center [800, 318] width 15 height 14
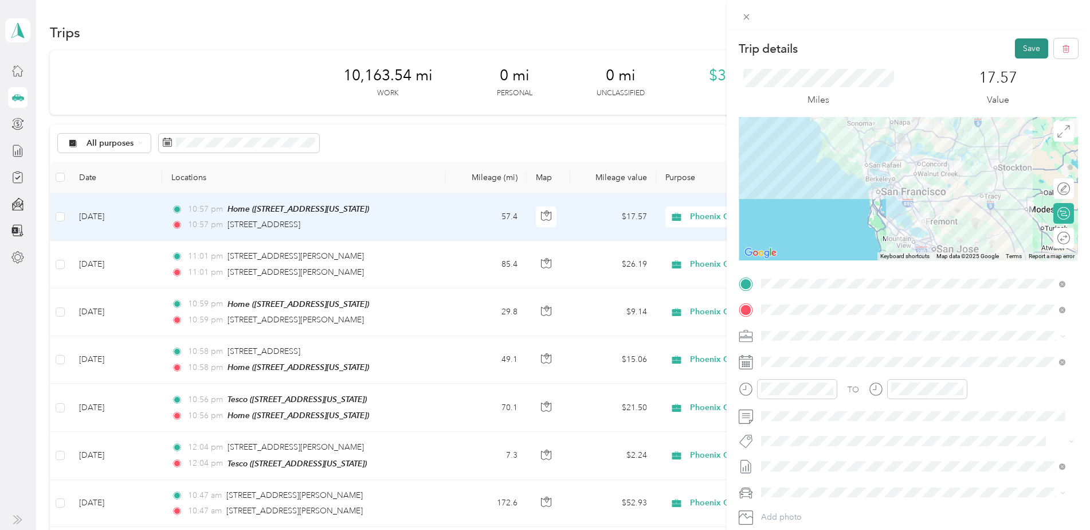
click at [1024, 49] on button "Save" at bounding box center [1031, 48] width 33 height 20
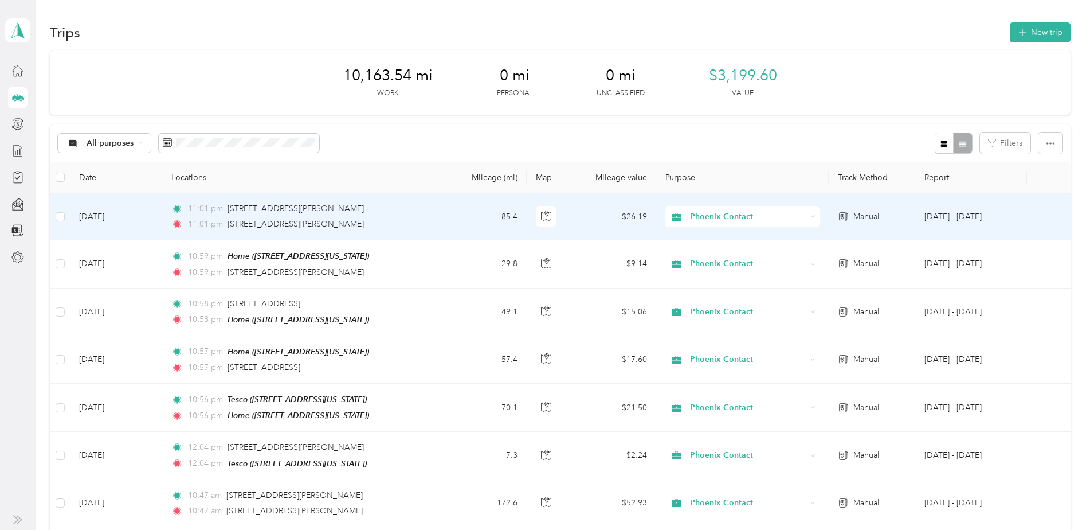
click at [439, 210] on td "11:01 pm [STREET_ADDRESS][PERSON_NAME] 11:01 pm [STREET_ADDRESS][PERSON_NAME]" at bounding box center [303, 216] width 283 height 47
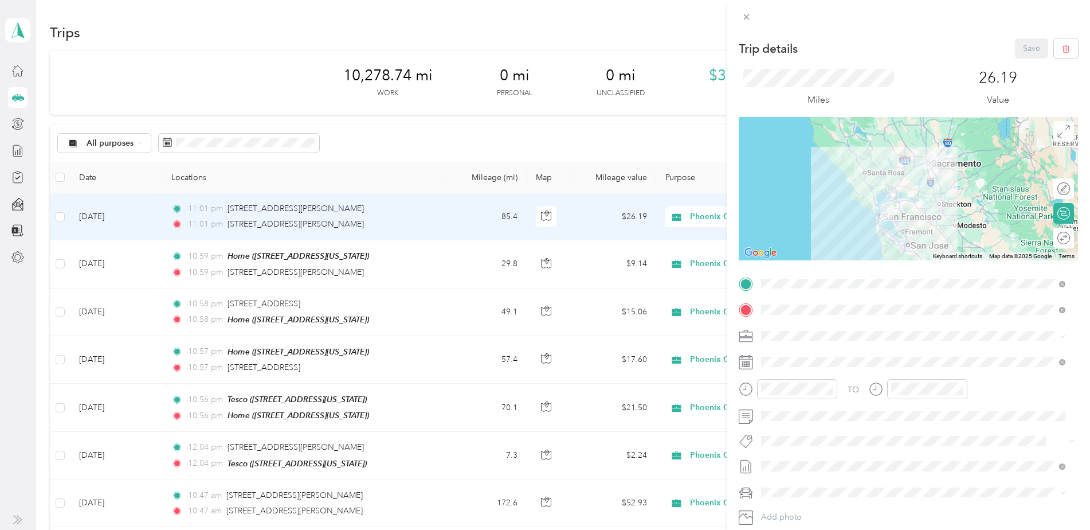
click at [821, 397] on div "Home [STREET_ADDRESS][US_STATE]" at bounding box center [840, 397] width 115 height 24
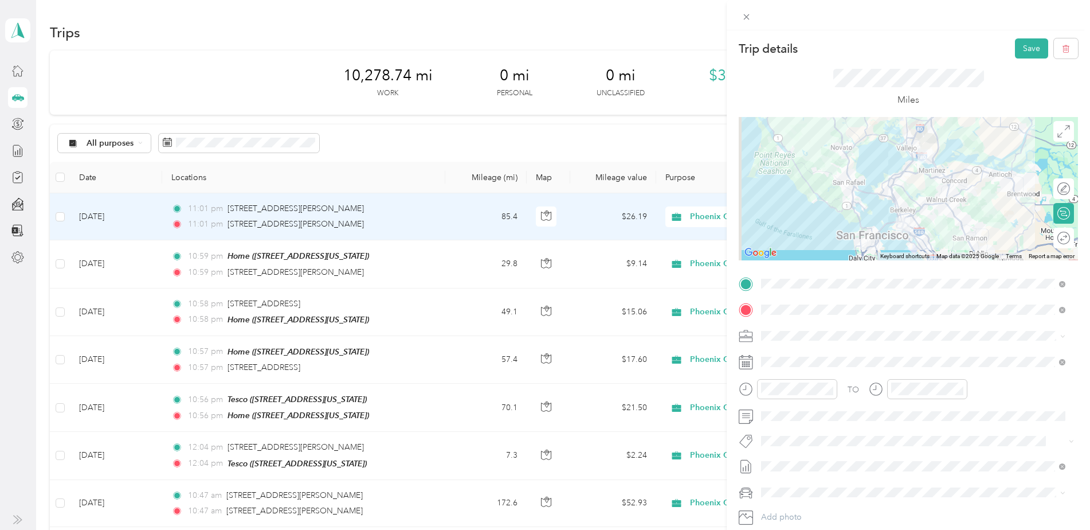
click at [940, 200] on div at bounding box center [908, 188] width 339 height 143
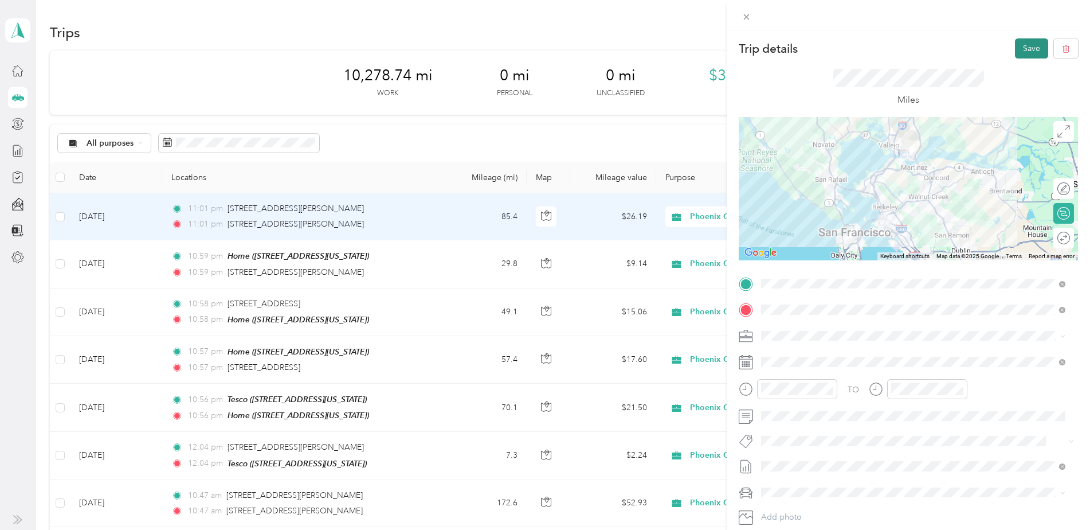
click at [1022, 45] on button "Save" at bounding box center [1031, 48] width 33 height 20
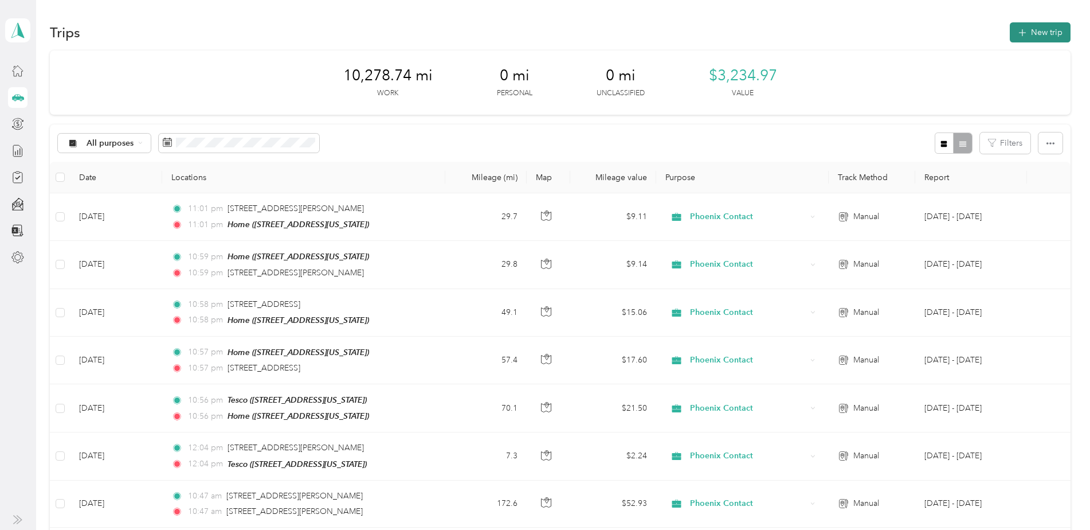
click at [1038, 32] on button "New trip" at bounding box center [1040, 32] width 61 height 20
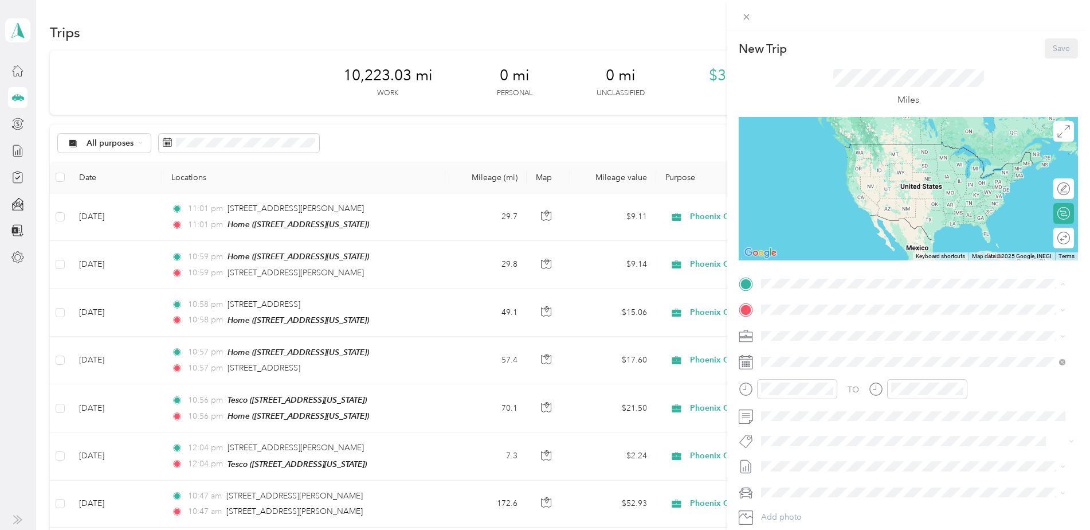
click at [820, 340] on span "[STREET_ADDRESS][US_STATE]" at bounding box center [840, 342] width 115 height 10
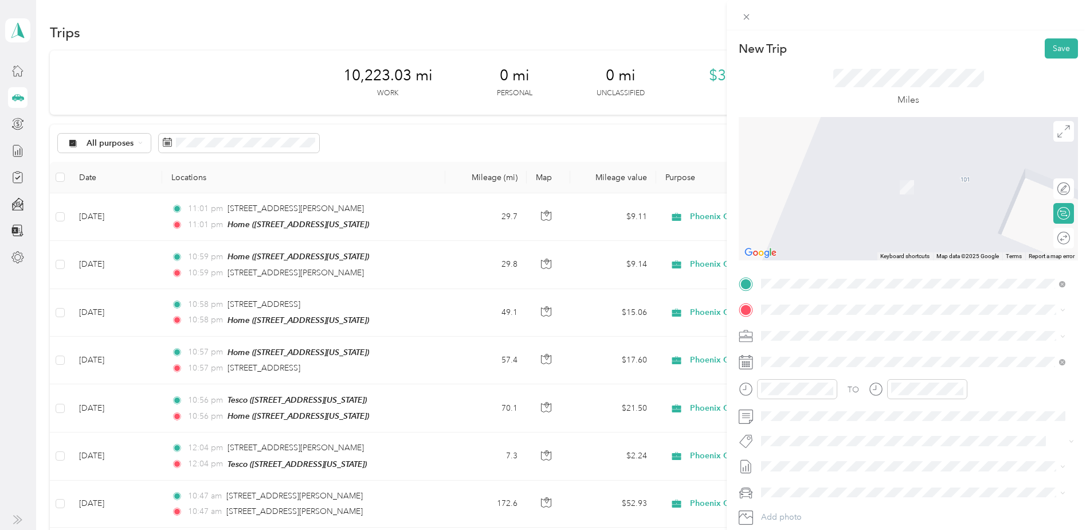
click at [865, 354] on span "[STREET_ADDRESS][PERSON_NAME][US_STATE]" at bounding box center [872, 348] width 178 height 10
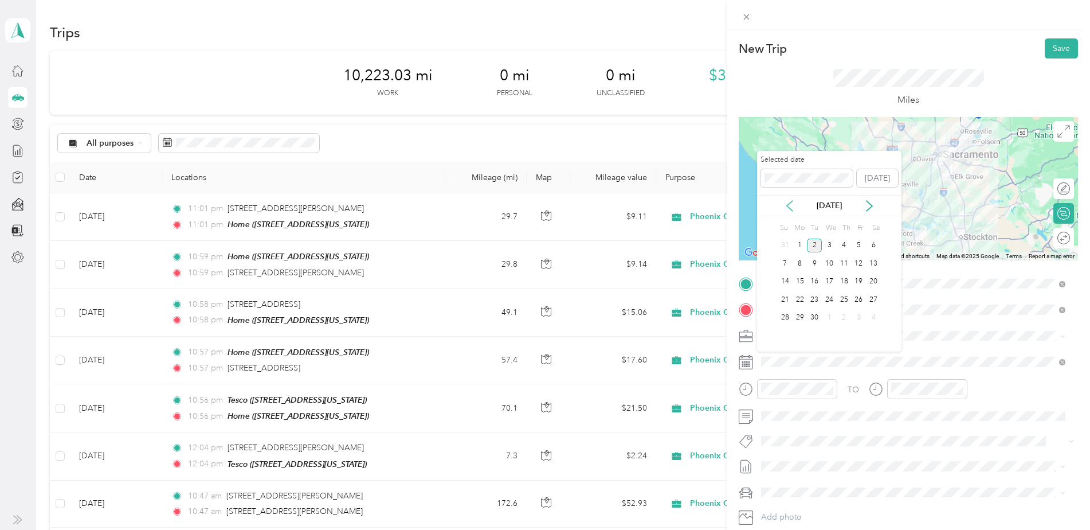
click at [791, 201] on icon at bounding box center [789, 205] width 11 height 11
click at [831, 315] on div "27" at bounding box center [829, 318] width 15 height 14
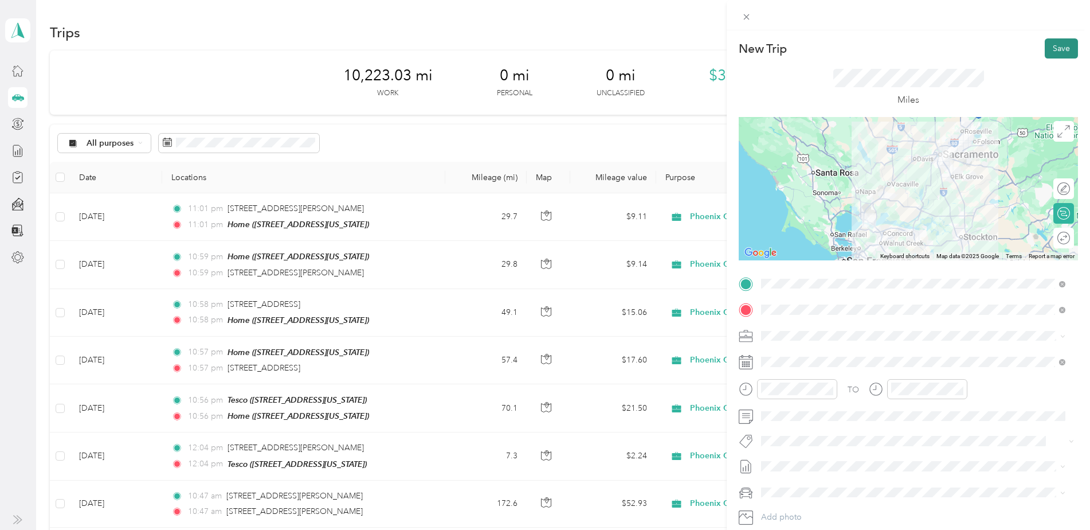
click at [1047, 46] on button "Save" at bounding box center [1061, 48] width 33 height 20
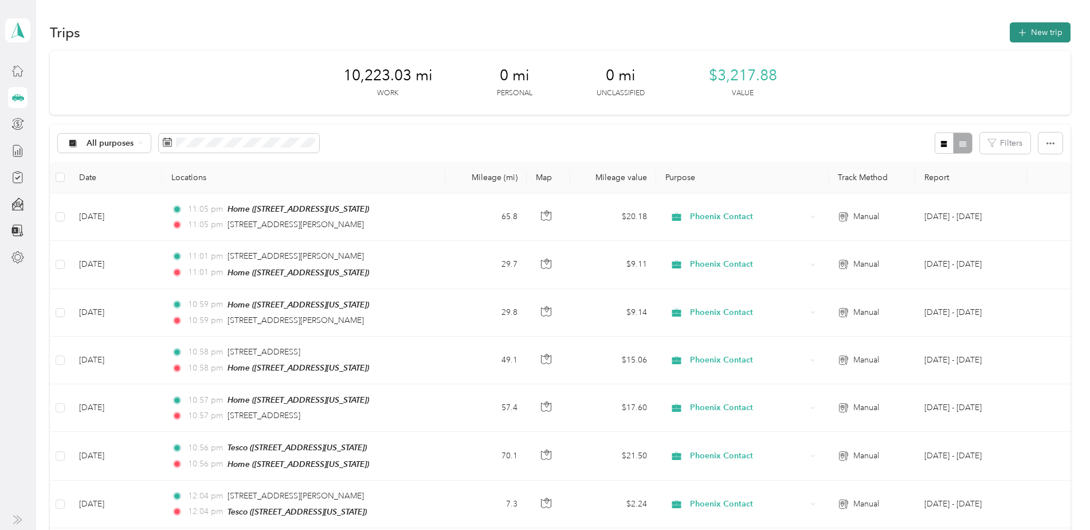
click at [1034, 28] on button "New trip" at bounding box center [1040, 32] width 61 height 20
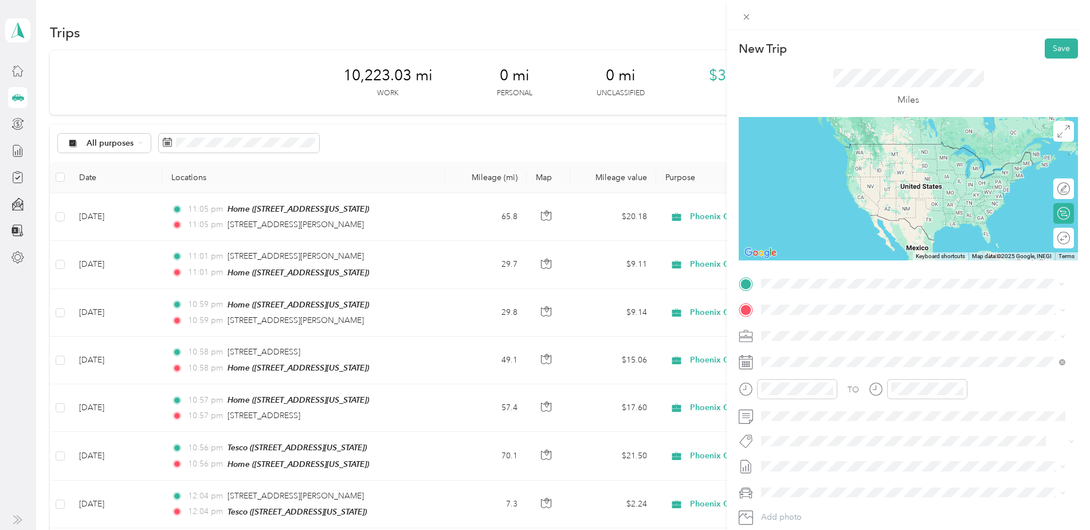
click at [819, 326] on span "[STREET_ADDRESS][PERSON_NAME][US_STATE]" at bounding box center [872, 324] width 178 height 10
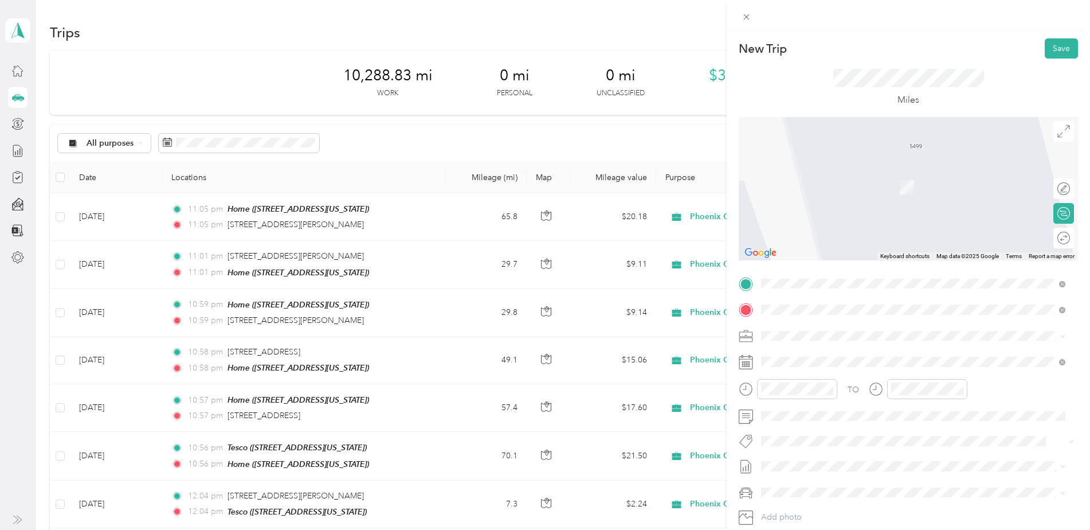
click at [834, 380] on span "[STREET_ADDRESS][US_STATE]" at bounding box center [840, 374] width 115 height 10
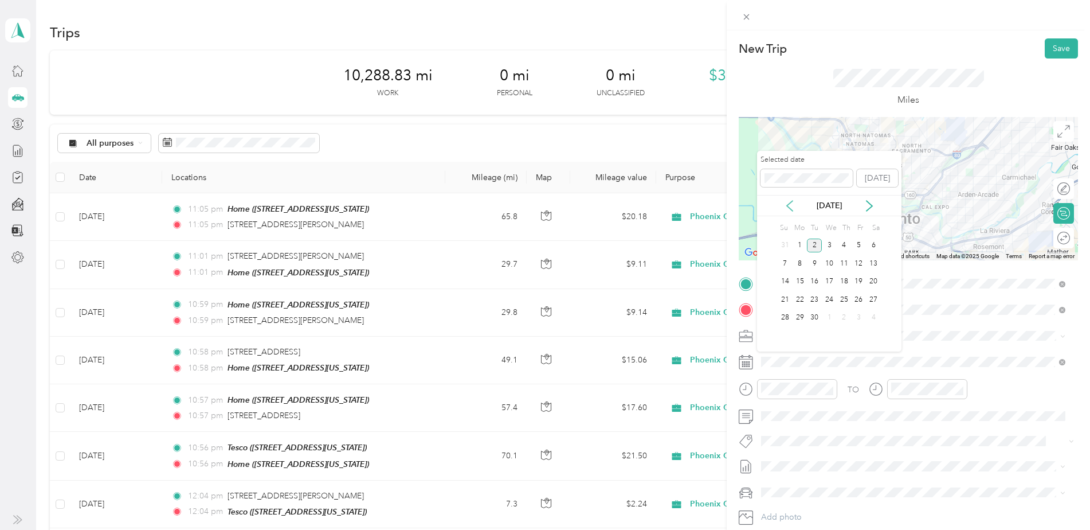
click at [789, 205] on icon at bounding box center [789, 205] width 11 height 11
click at [847, 315] on div "28" at bounding box center [844, 318] width 15 height 14
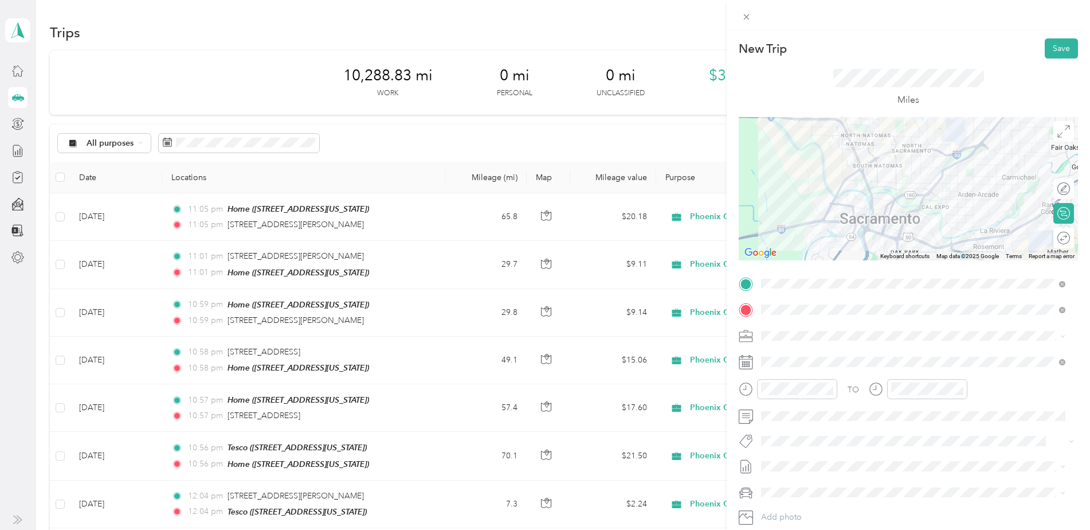
click at [934, 178] on div at bounding box center [908, 188] width 339 height 143
click at [932, 180] on div at bounding box center [908, 188] width 339 height 143
click at [933, 181] on div at bounding box center [908, 188] width 339 height 143
click at [1046, 48] on button "Save" at bounding box center [1061, 48] width 33 height 20
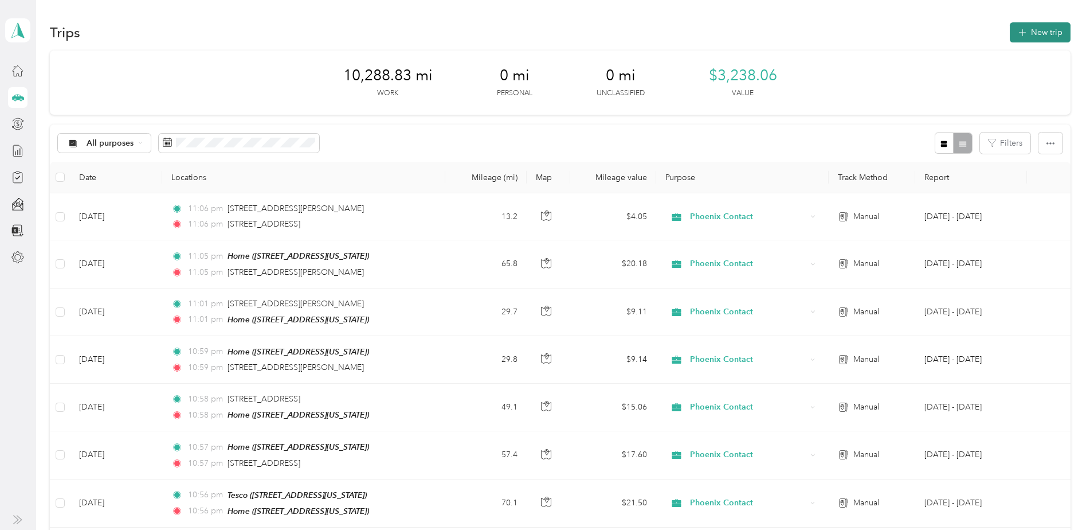
click at [1034, 33] on button "New trip" at bounding box center [1040, 32] width 61 height 20
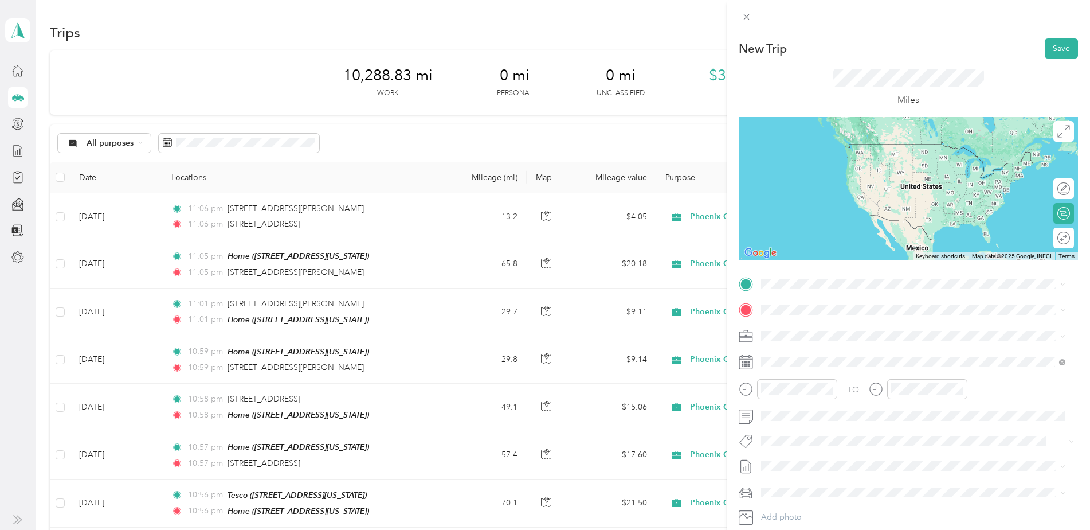
click at [873, 325] on span "[STREET_ADDRESS][US_STATE]" at bounding box center [840, 323] width 115 height 10
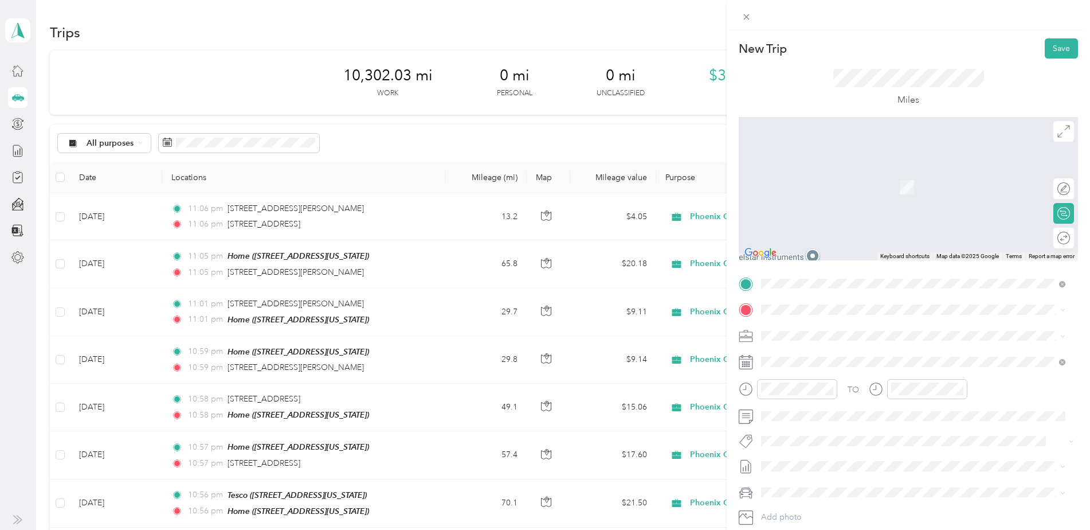
click at [863, 356] on div "[STREET_ADDRESS][US_STATE]" at bounding box center [913, 348] width 296 height 15
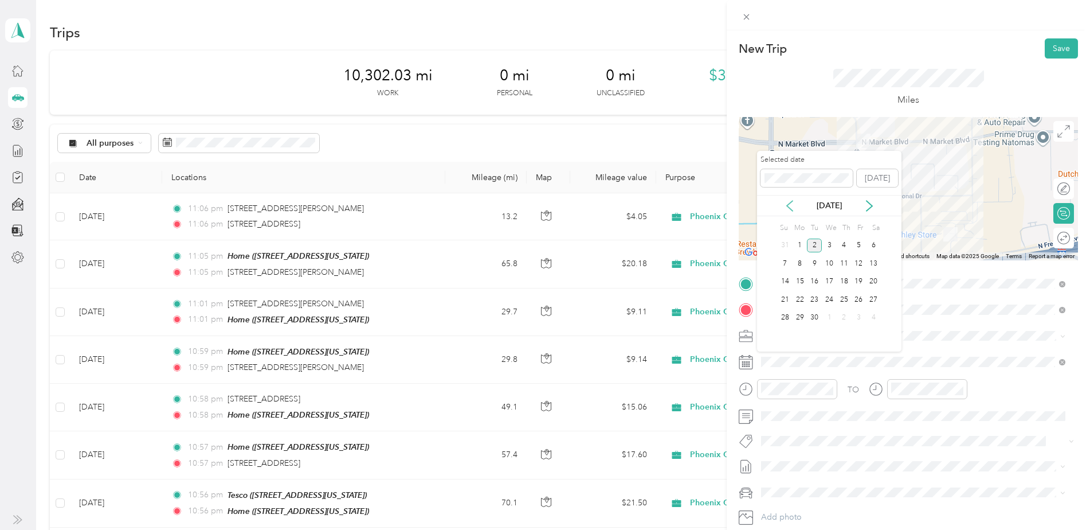
click at [791, 201] on icon at bounding box center [790, 206] width 6 height 10
click at [844, 315] on div "28" at bounding box center [844, 318] width 15 height 14
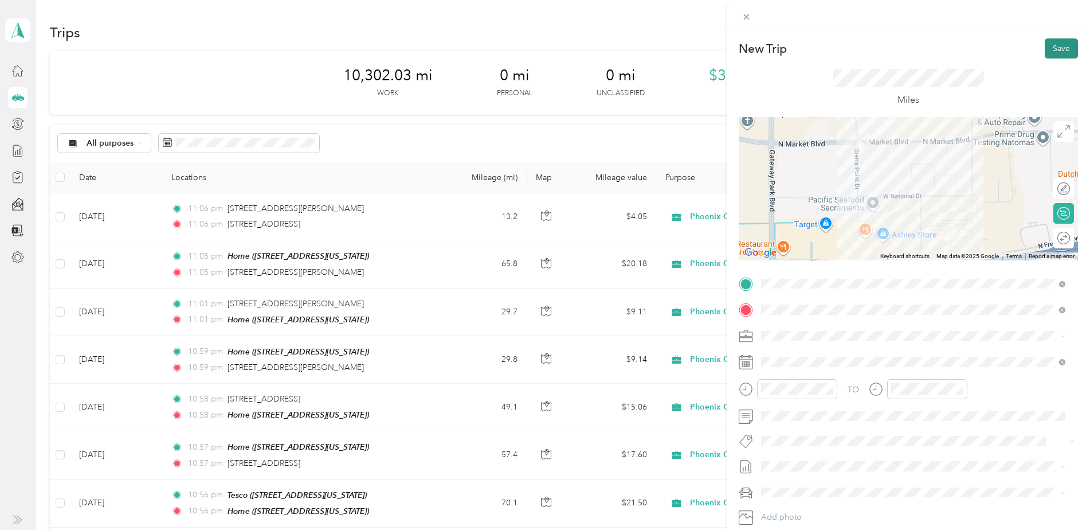
click at [1053, 46] on button "Save" at bounding box center [1061, 48] width 33 height 20
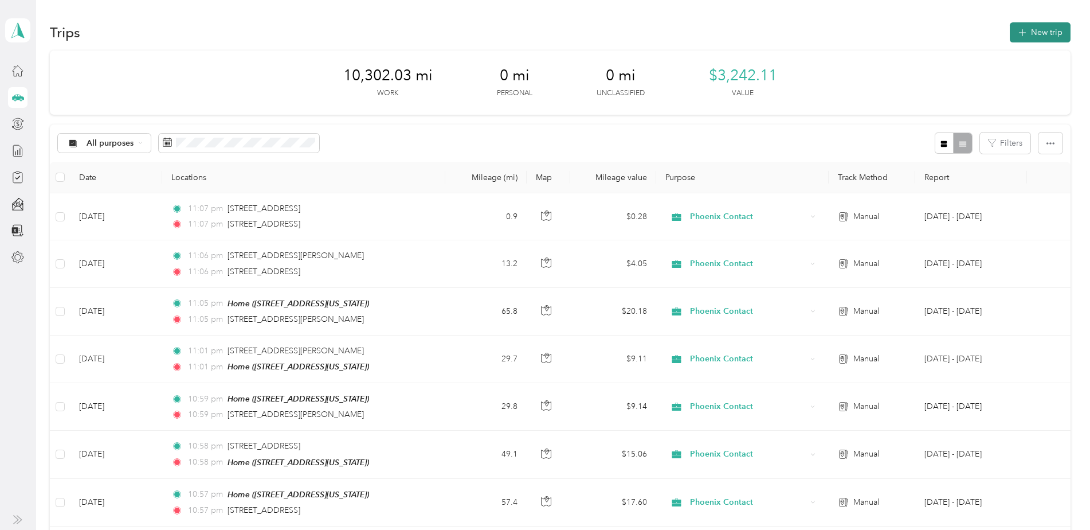
click at [1034, 27] on button "New trip" at bounding box center [1040, 32] width 61 height 20
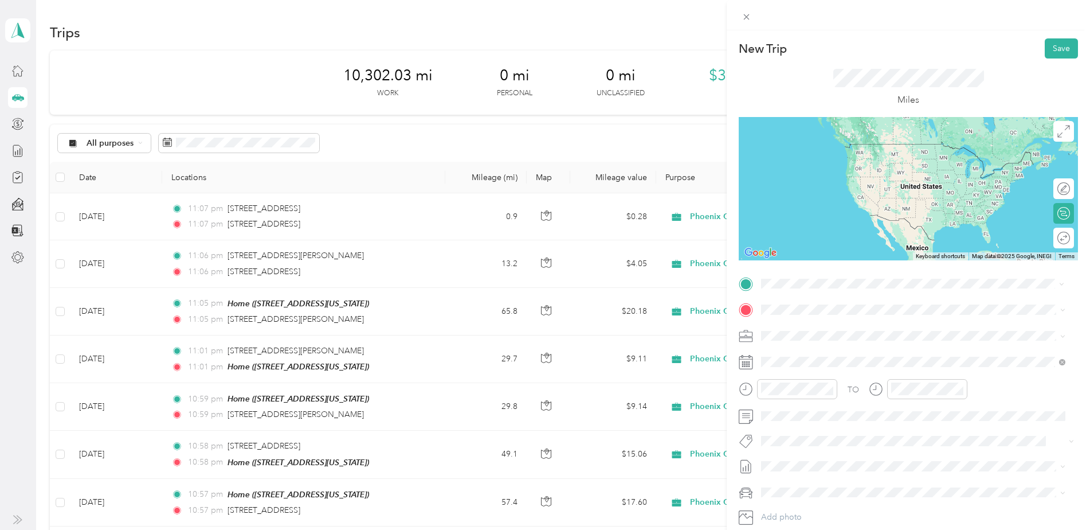
click at [890, 354] on span "[STREET_ADDRESS][US_STATE]" at bounding box center [840, 348] width 115 height 10
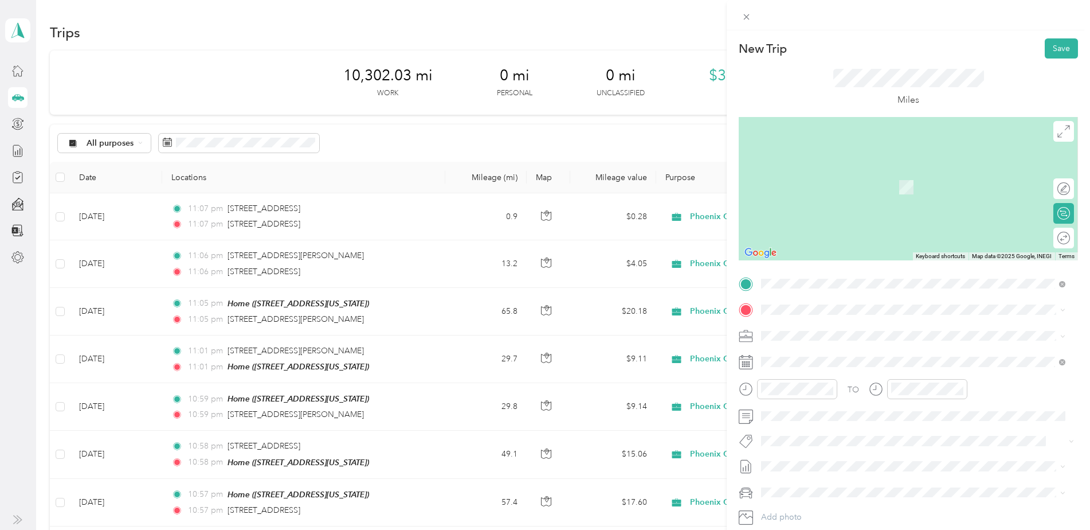
click at [818, 363] on span "[STREET_ADDRESS][US_STATE]" at bounding box center [840, 363] width 115 height 10
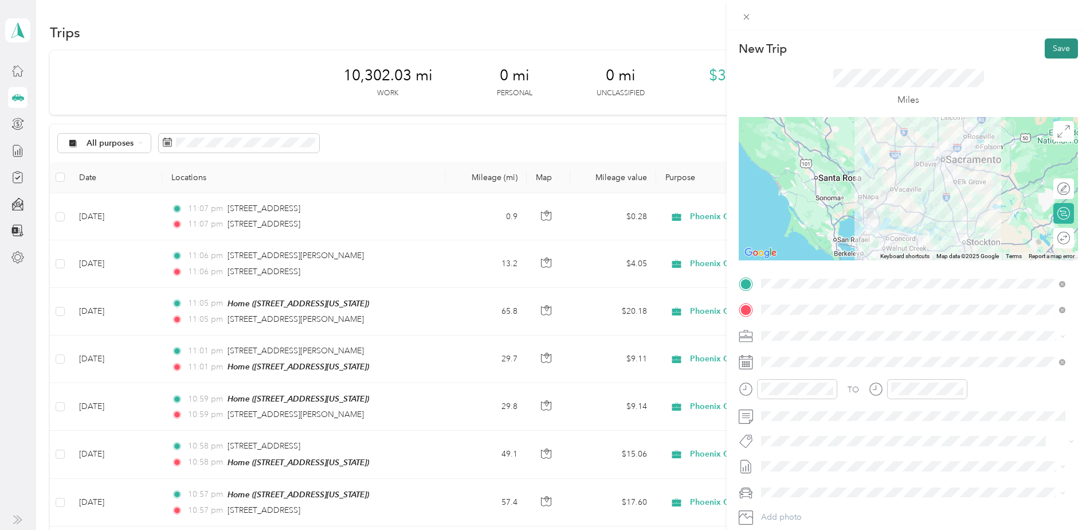
click at [1051, 46] on button "Save" at bounding box center [1061, 48] width 33 height 20
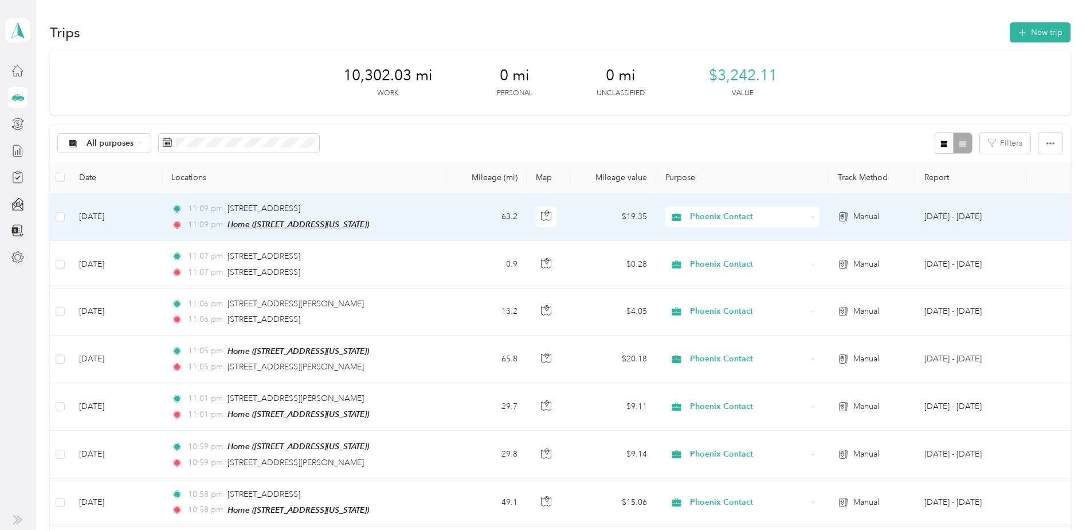
click at [369, 221] on span "Home ([STREET_ADDRESS][US_STATE])" at bounding box center [299, 224] width 142 height 9
click at [439, 210] on td "11:09 pm [STREET_ADDRESS] 11:09 pm Home ([STREET_ADDRESS][US_STATE])" at bounding box center [303, 217] width 283 height 48
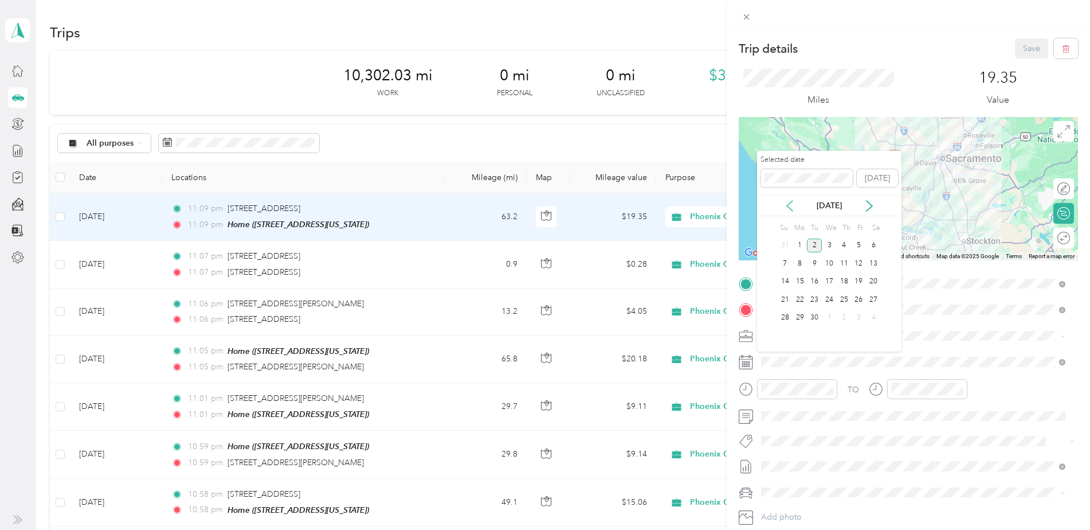
click at [788, 204] on icon at bounding box center [789, 205] width 11 height 11
click at [846, 315] on div "28" at bounding box center [844, 318] width 15 height 14
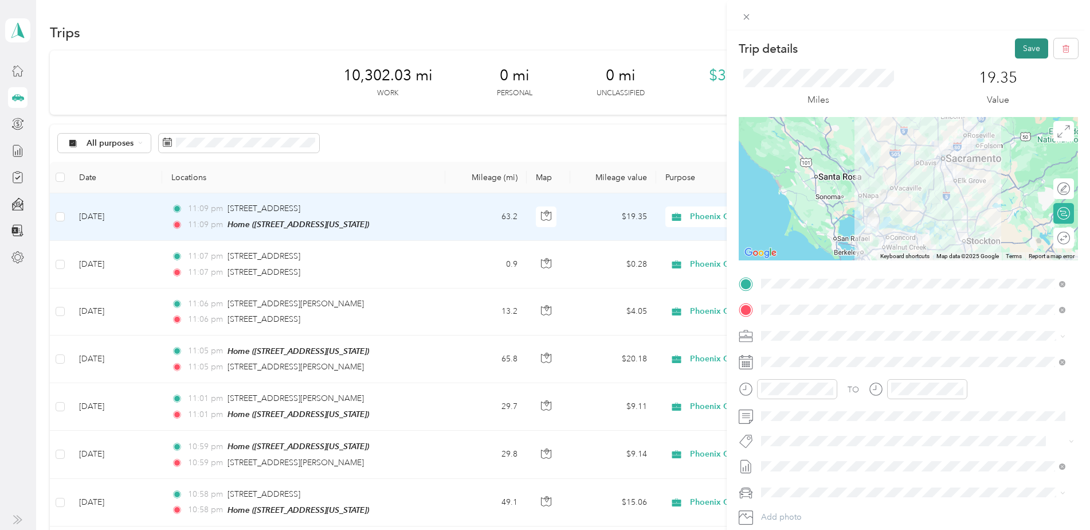
click at [1019, 46] on button "Save" at bounding box center [1031, 48] width 33 height 20
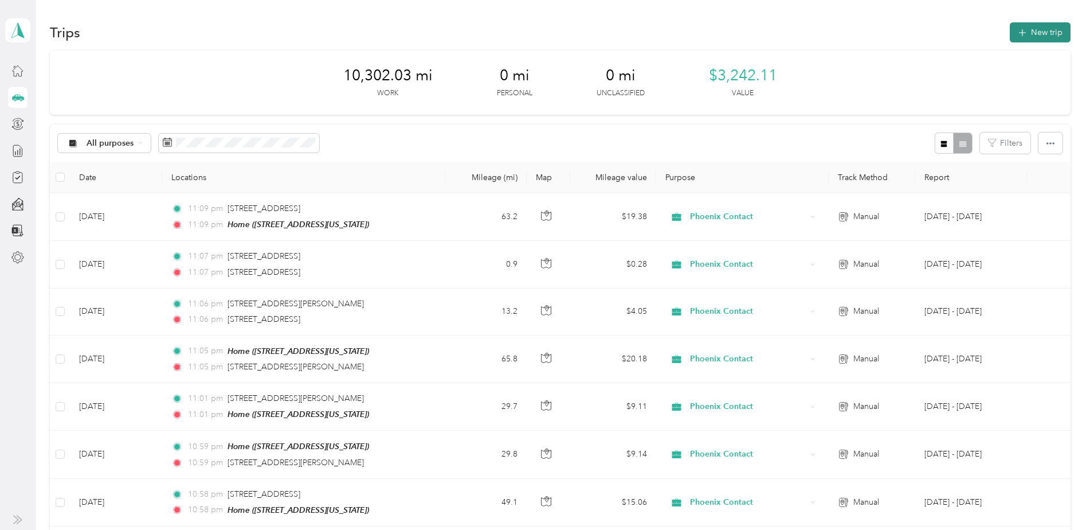
click at [1037, 28] on button "New trip" at bounding box center [1040, 32] width 61 height 20
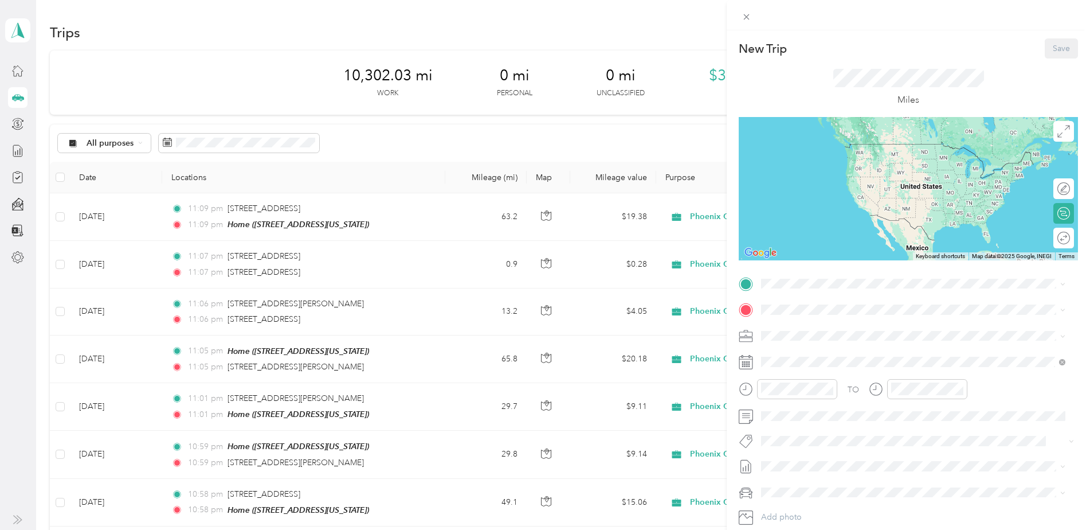
click at [808, 332] on div "Home [STREET_ADDRESS][US_STATE]" at bounding box center [840, 334] width 115 height 24
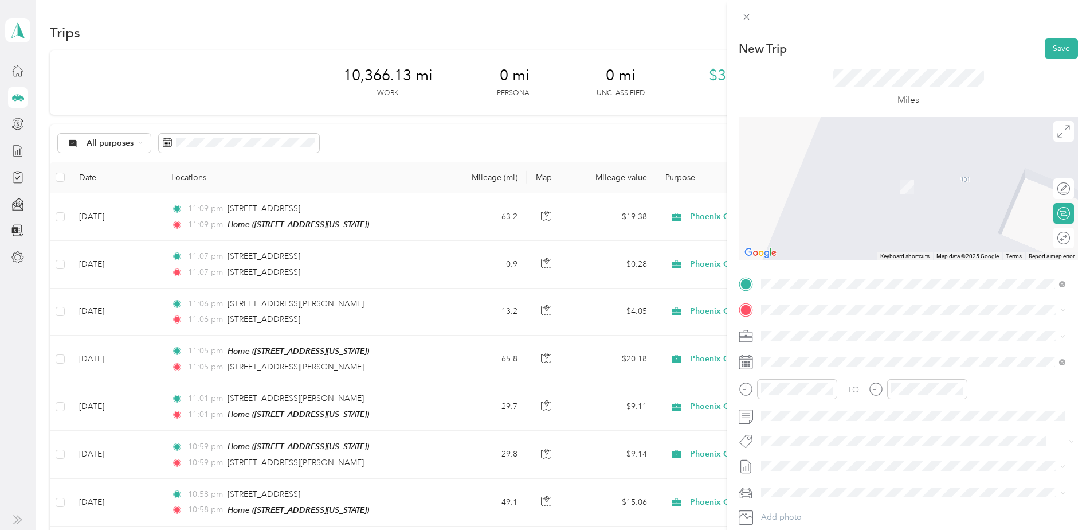
click at [873, 351] on span "[STREET_ADDRESS][US_STATE]" at bounding box center [840, 346] width 115 height 10
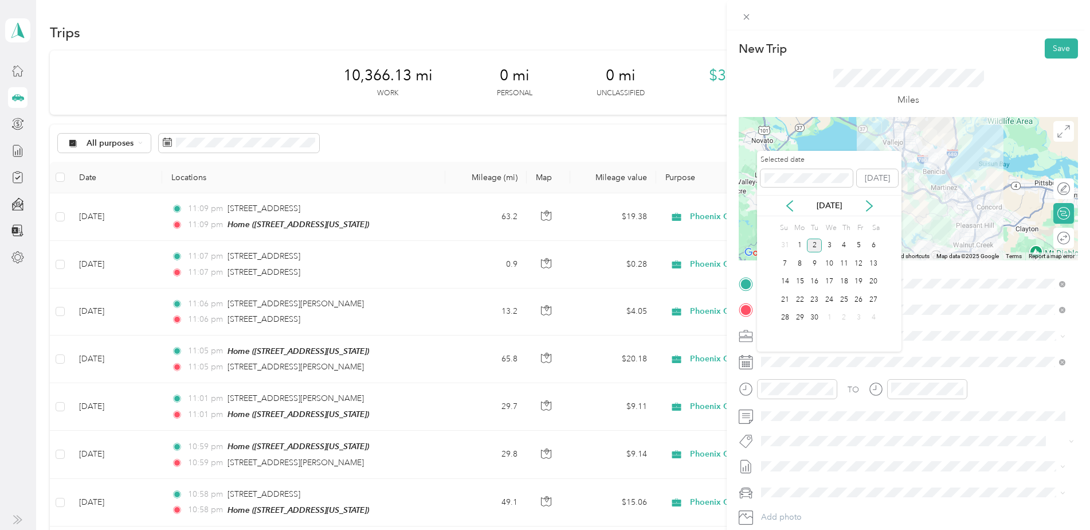
click at [815, 240] on div "2" at bounding box center [814, 245] width 15 height 14
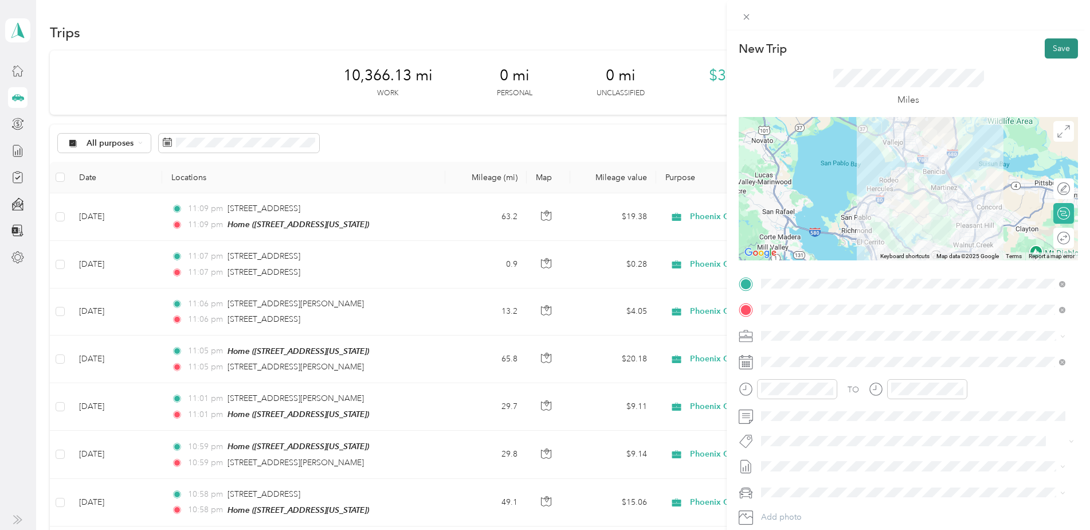
click at [1053, 42] on button "Save" at bounding box center [1061, 48] width 33 height 20
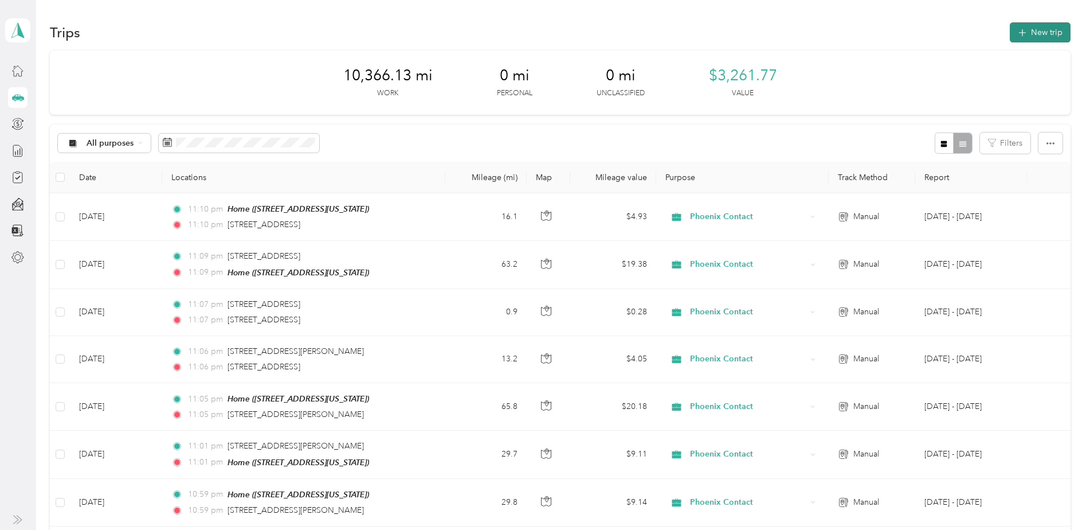
click at [1031, 33] on button "New trip" at bounding box center [1040, 32] width 61 height 20
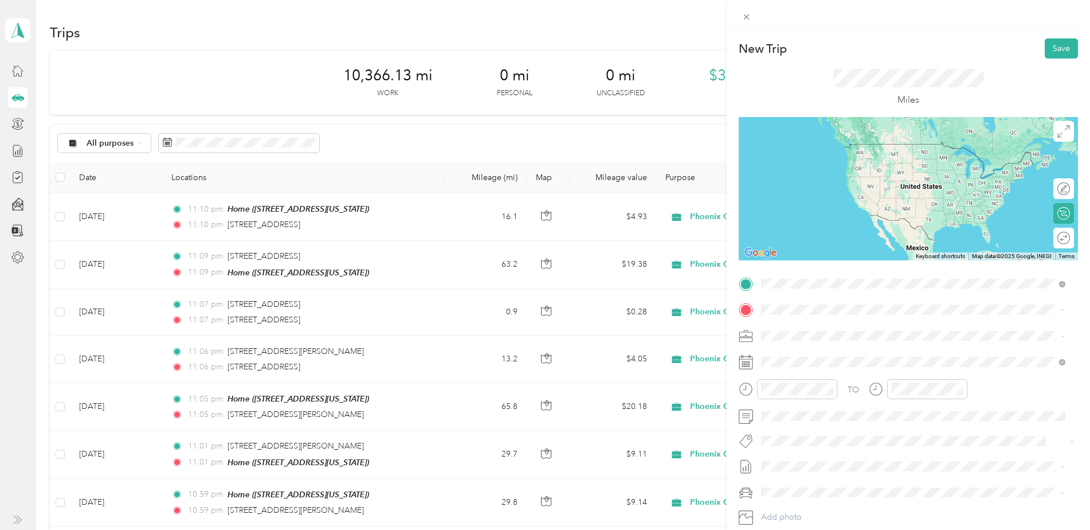
click at [868, 330] on span "[STREET_ADDRESS][US_STATE]" at bounding box center [840, 325] width 115 height 10
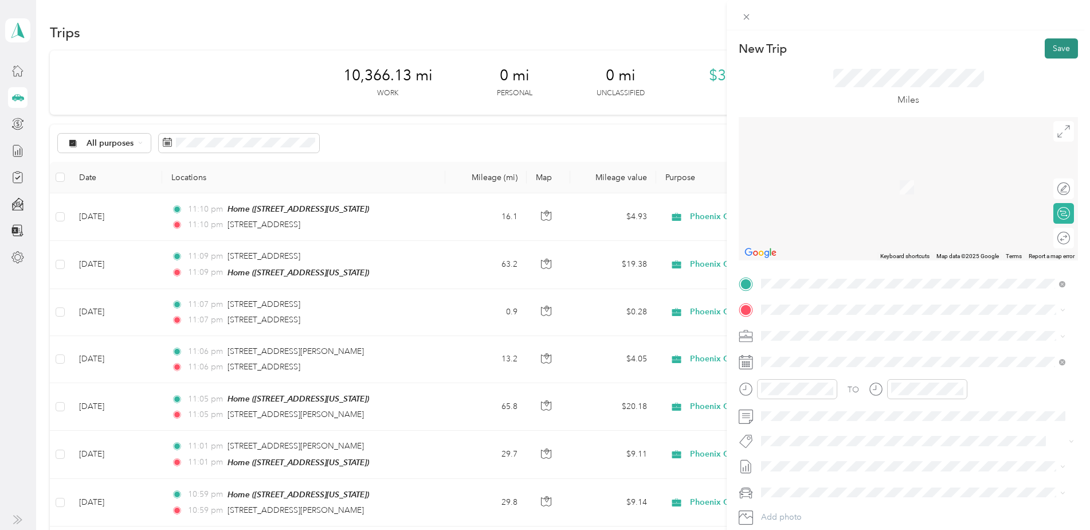
click at [1054, 45] on button "Save" at bounding box center [1061, 48] width 33 height 20
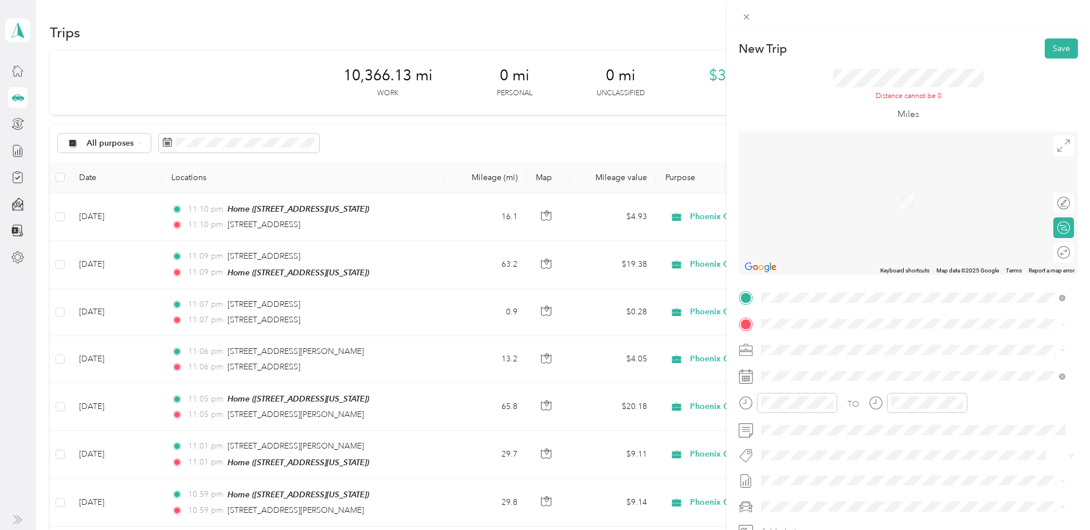
click at [812, 371] on div "Home [STREET_ADDRESS][US_STATE]" at bounding box center [840, 374] width 115 height 24
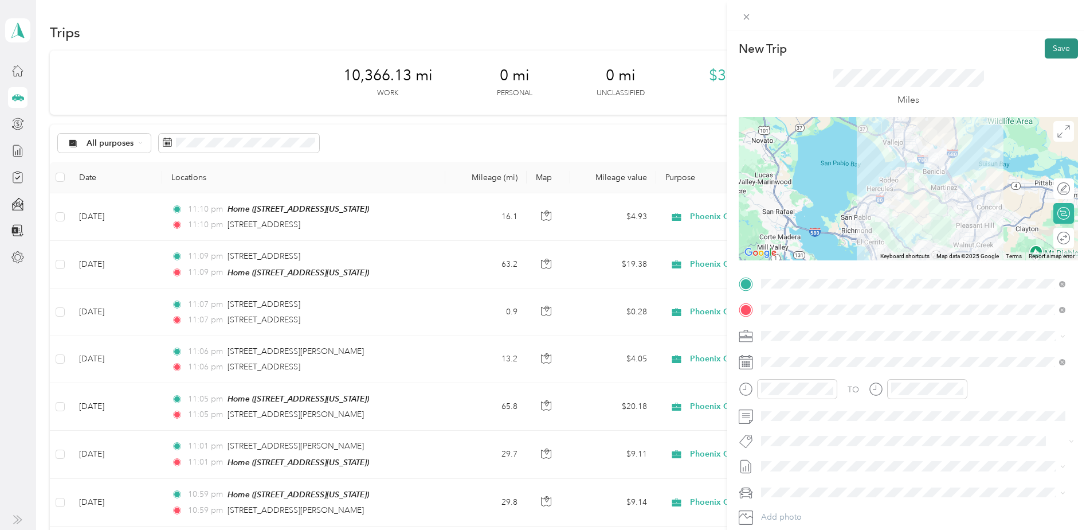
click at [1055, 48] on button "Save" at bounding box center [1061, 48] width 33 height 20
